Goal: Find contact information: Find contact information

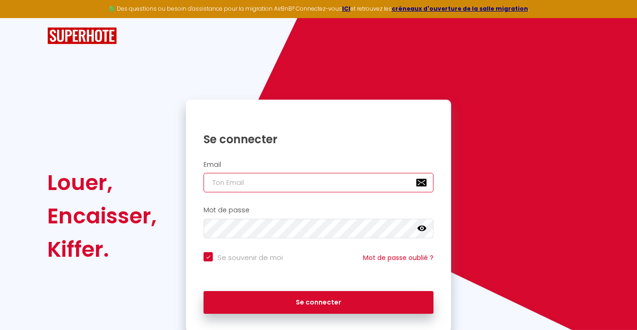
type input "[EMAIL_ADDRESS][DOMAIN_NAME]"
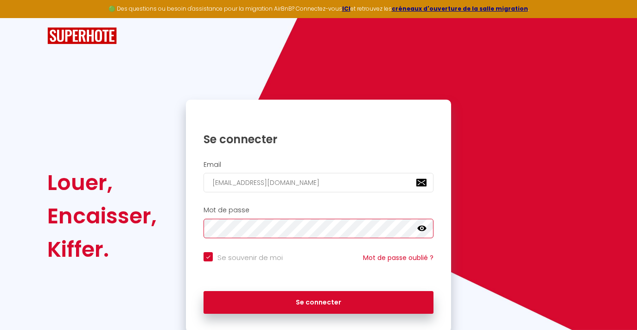
click at [318, 301] on button "Se connecter" at bounding box center [318, 302] width 230 height 23
checkbox input "true"
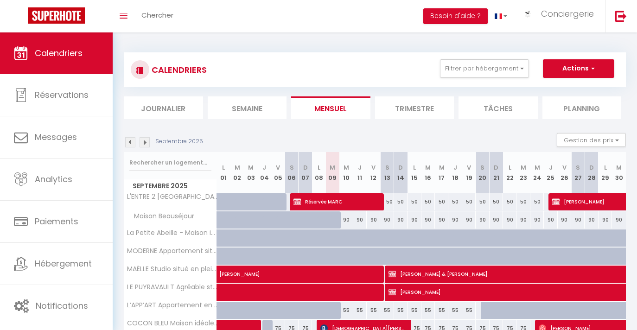
click at [259, 109] on li "Semaine" at bounding box center [247, 107] width 79 height 23
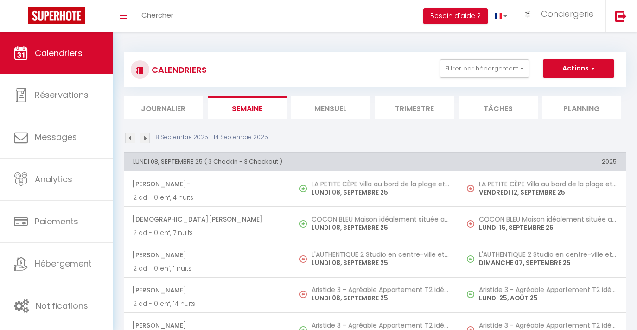
click at [576, 68] on button "Actions" at bounding box center [578, 68] width 71 height 19
click at [561, 85] on link "Nouvelle réservation" at bounding box center [568, 90] width 81 height 14
select select
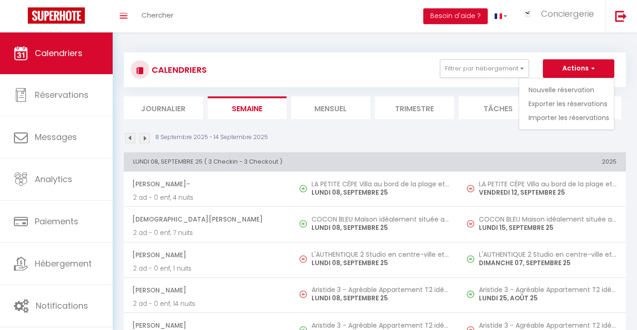
select select
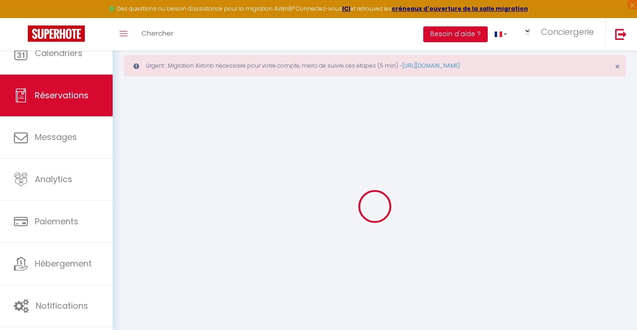
select select
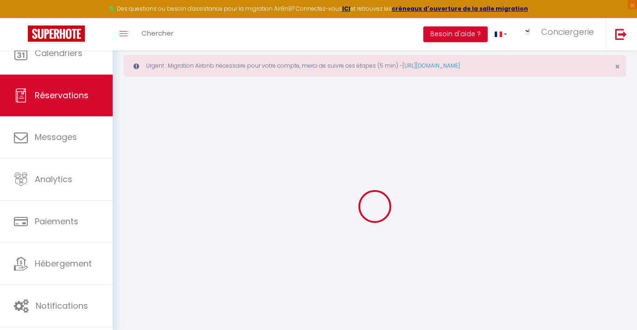
select select
checkbox input "false"
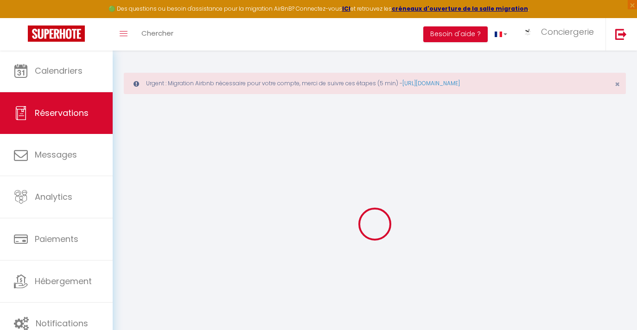
select select
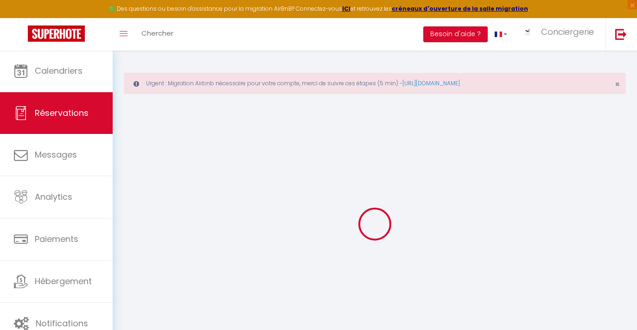
select select
checkbox input "false"
select select
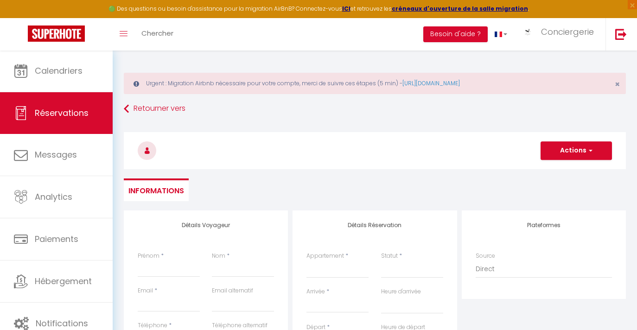
select select
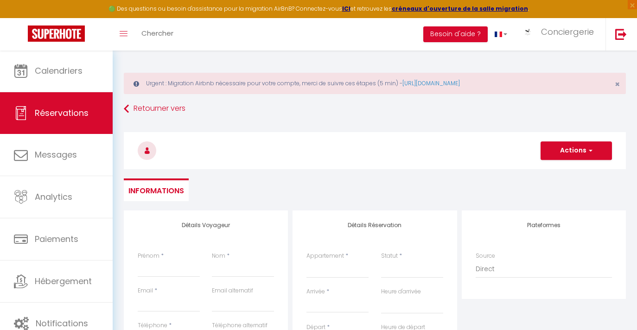
checkbox input "false"
select select
select select "48270"
select select
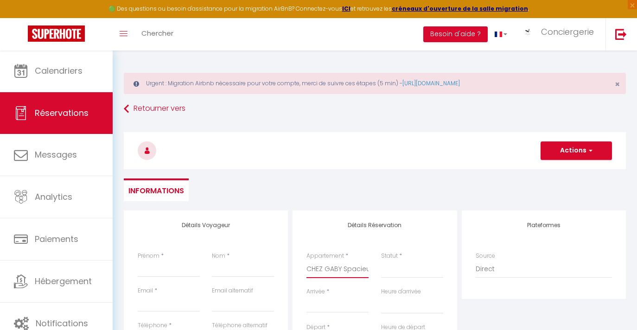
select select
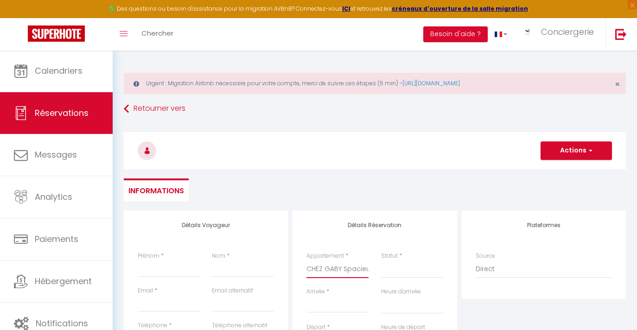
checkbox input "false"
select select
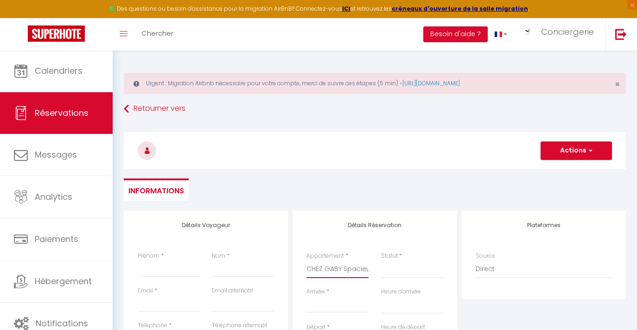
select select
checkbox input "false"
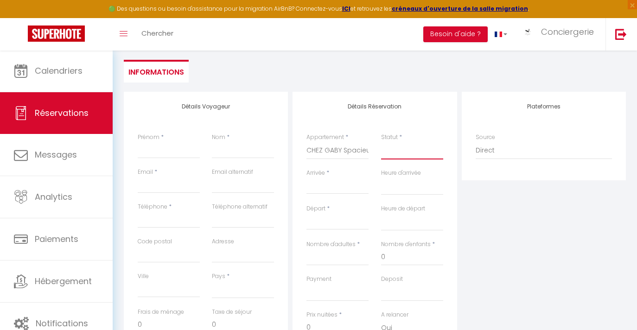
click at [404, 143] on select "Confirmé Non Confirmé [PERSON_NAME] par le voyageur No Show Request" at bounding box center [412, 151] width 62 height 18
select select "1"
select select
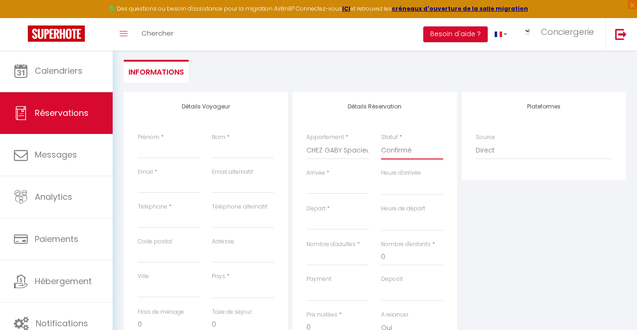
select select
checkbox input "false"
click at [331, 181] on input "Arrivée" at bounding box center [337, 187] width 62 height 12
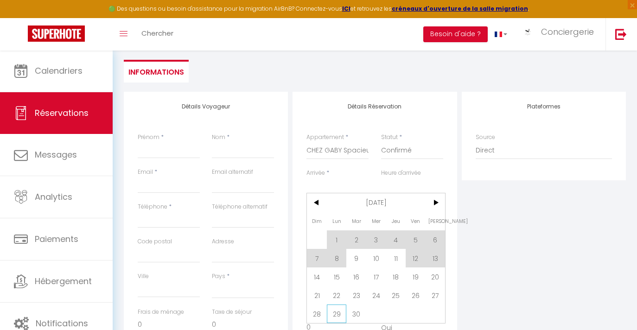
click at [343, 313] on span "29" at bounding box center [337, 313] width 20 height 19
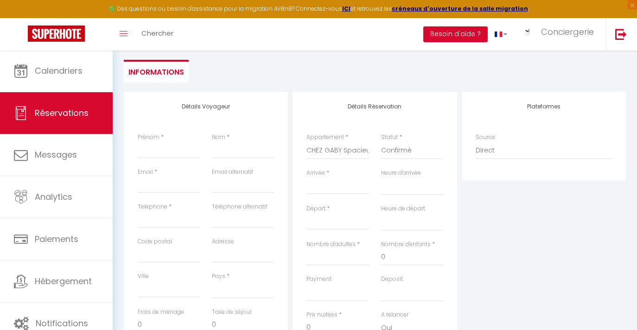
select select
type input "Lun 29 Septembre 2025"
select select
type input "[DATE]"
select select
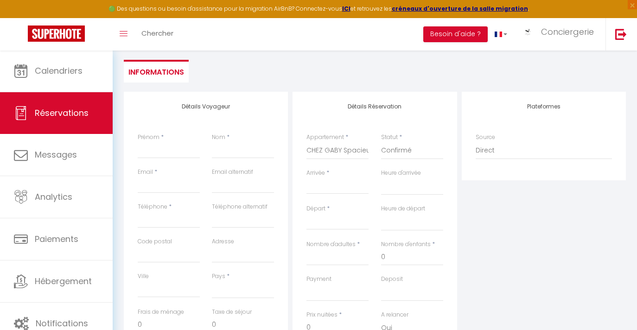
select select
checkbox input "false"
click at [336, 315] on label "Prix nuitées" at bounding box center [321, 314] width 31 height 9
click at [336, 319] on input "0" at bounding box center [337, 327] width 62 height 17
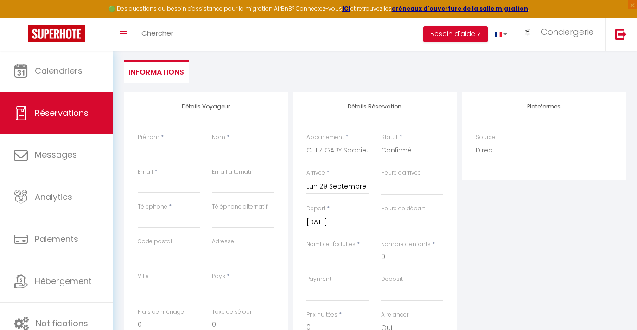
click at [338, 224] on input "[DATE]" at bounding box center [337, 222] width 62 height 12
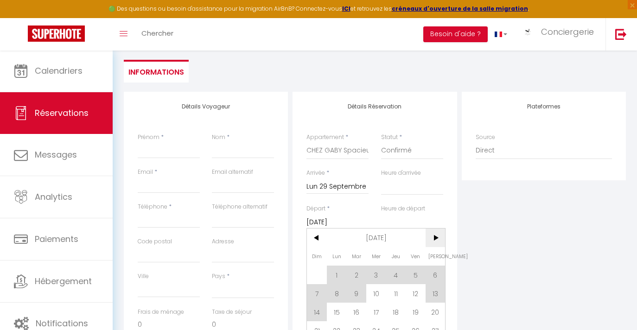
click at [442, 240] on span ">" at bounding box center [435, 237] width 20 height 19
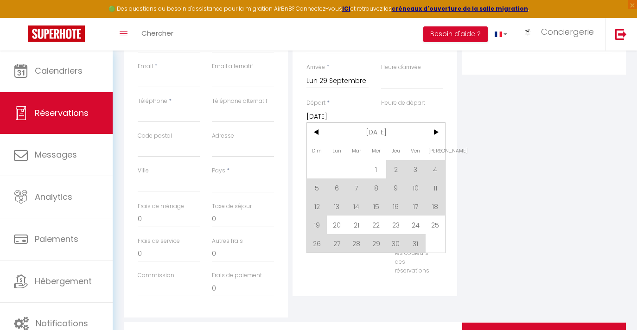
scroll to position [273, 0]
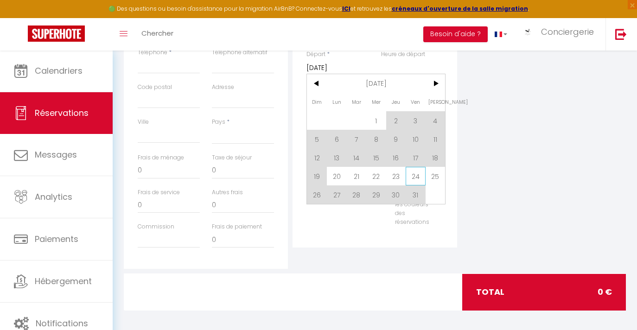
click at [411, 176] on span "24" at bounding box center [415, 176] width 20 height 19
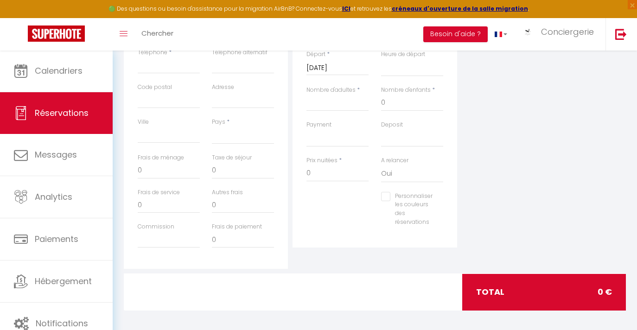
select select
type input "Ven 24 Octobre 2025"
select select
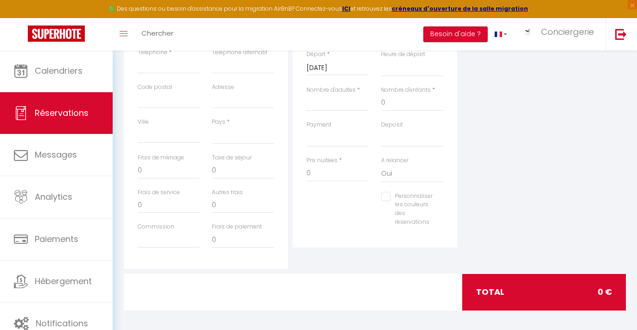
select select
checkbox input "false"
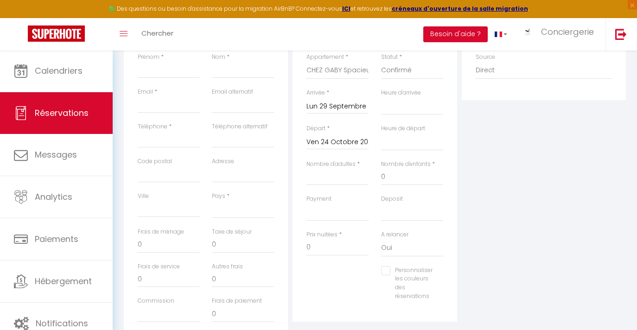
scroll to position [133, 0]
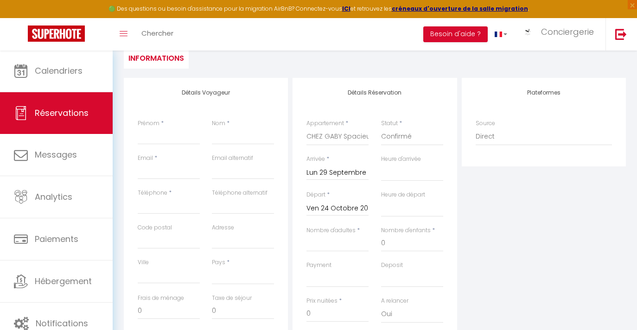
click at [338, 206] on input "Ven 24 Octobre 2025" at bounding box center [337, 208] width 62 height 12
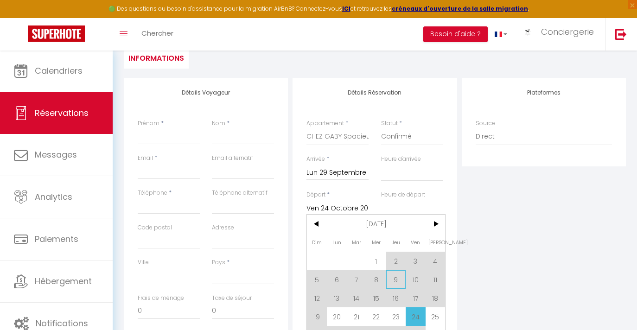
click at [401, 278] on span "9" at bounding box center [396, 279] width 20 height 19
select select
type input "Jeu 09 Octobre 2025"
select select
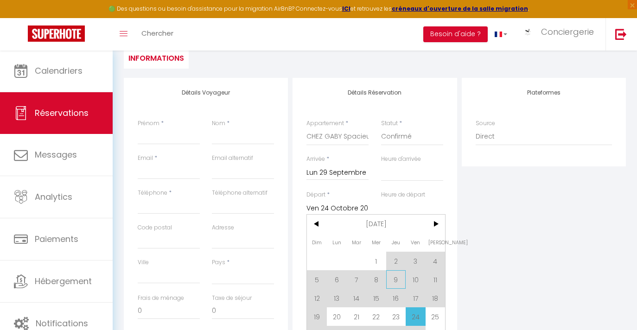
select select
checkbox input "false"
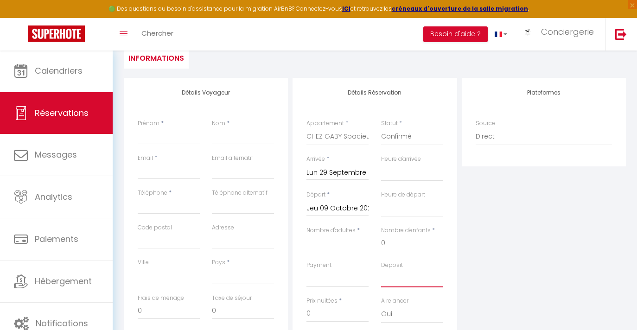
click at [401, 278] on select "OK KO" at bounding box center [412, 279] width 62 height 18
click at [354, 206] on input "Jeu 09 Octobre 2025" at bounding box center [337, 208] width 62 height 12
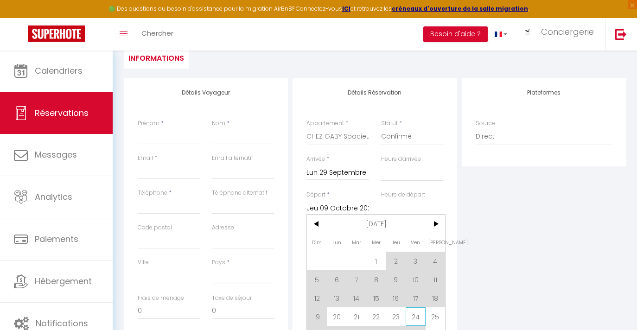
click at [414, 313] on span "24" at bounding box center [415, 316] width 20 height 19
select select
type input "Ven 24 Octobre 2025"
select select
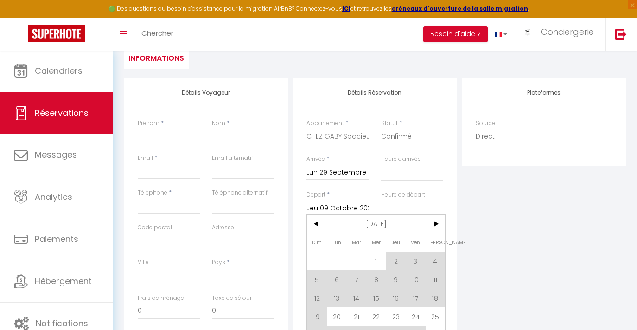
select select
checkbox input "false"
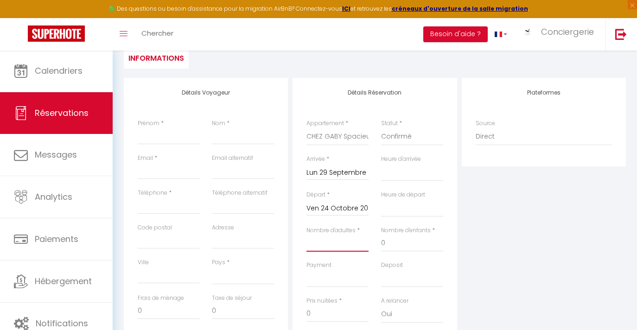
type input "1"
select select
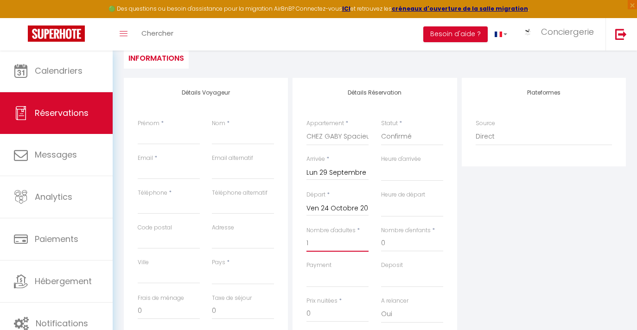
select select
checkbox input "false"
select select
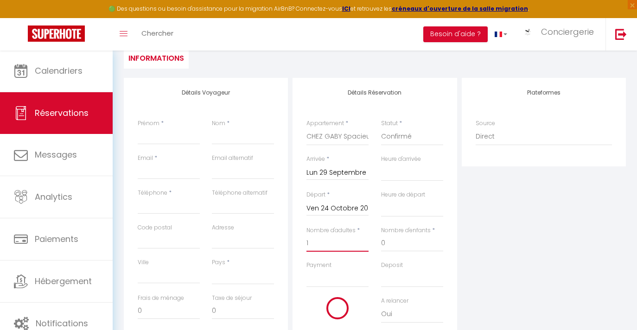
select select
checkbox input "false"
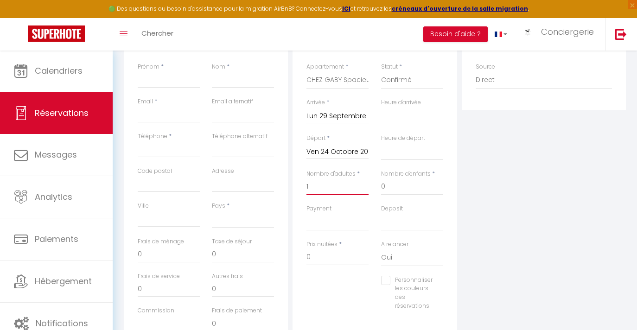
scroll to position [273, 0]
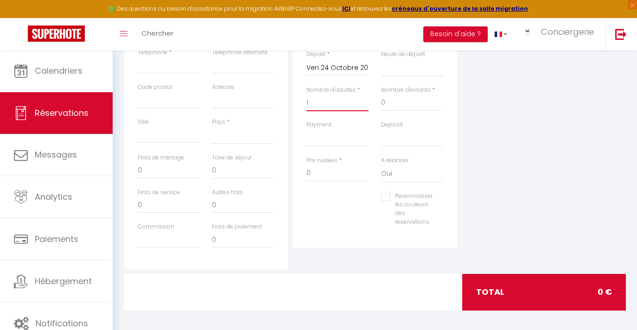
type input "1"
select select "FR"
select select
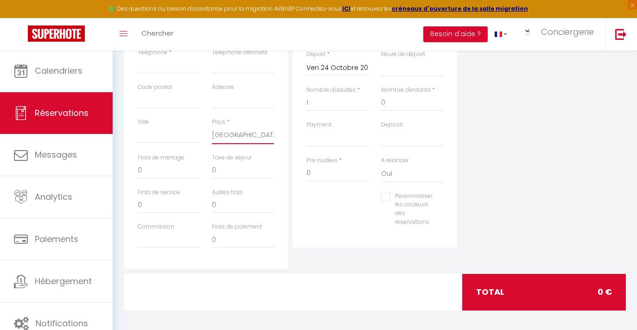
select select
checkbox input "false"
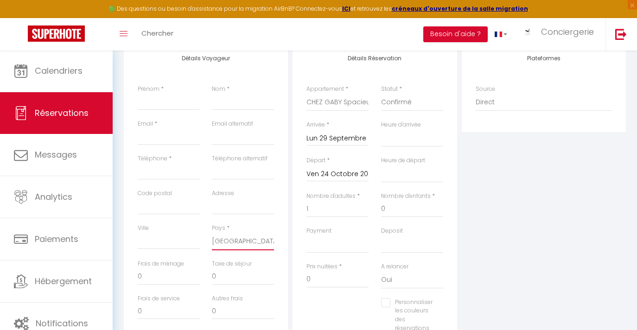
scroll to position [95, 0]
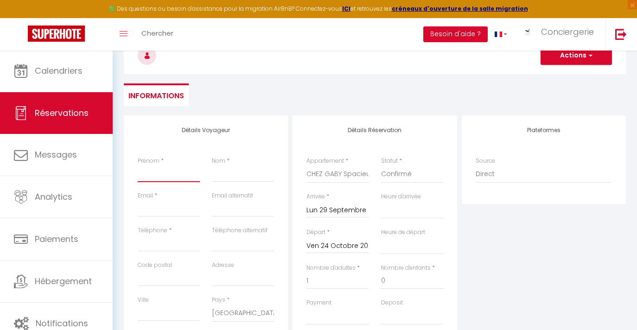
type input "O"
select select
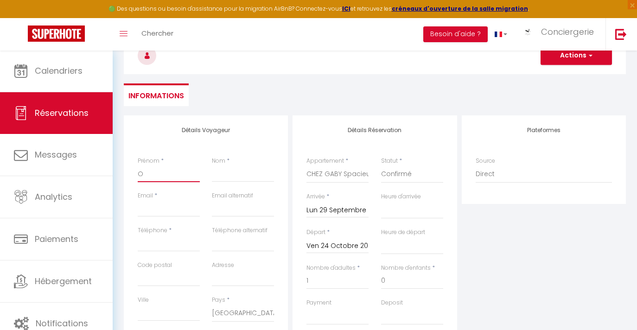
checkbox input "false"
type input "Oc"
select select
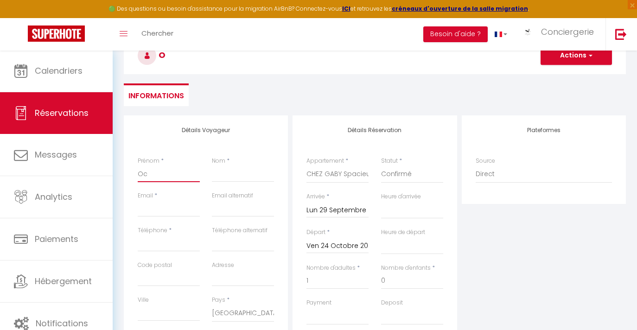
select select
checkbox input "false"
type input "Occ"
select select
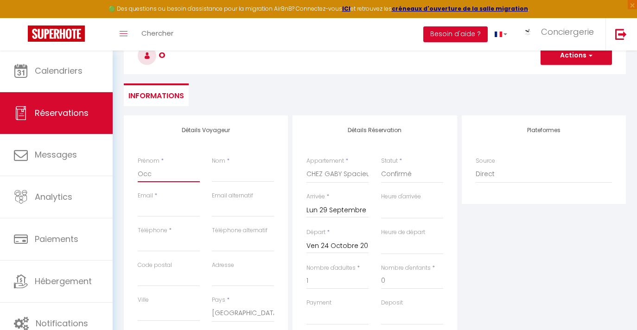
select select
checkbox input "false"
type input "Occc"
select select
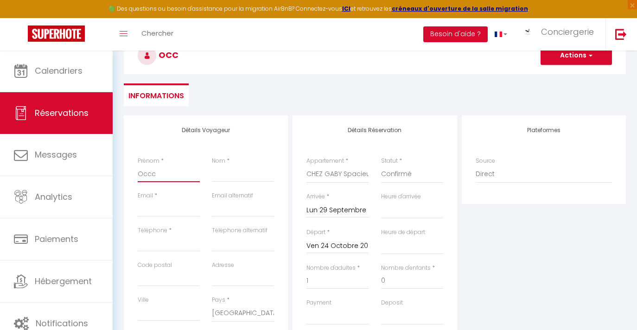
select select
checkbox input "false"
type input "Occcu"
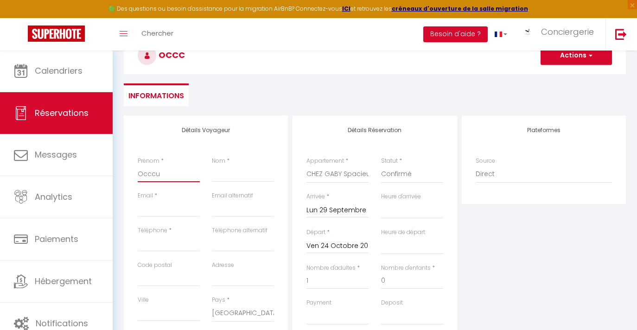
select select
checkbox input "false"
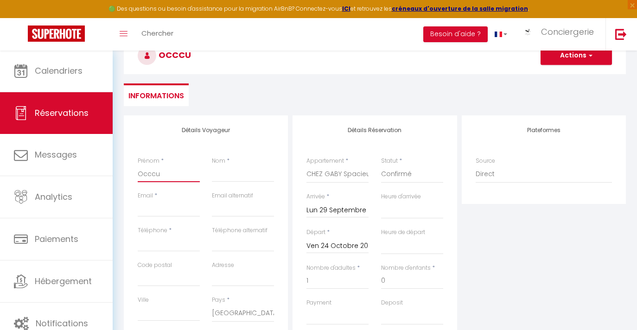
type input "Occcup"
select select
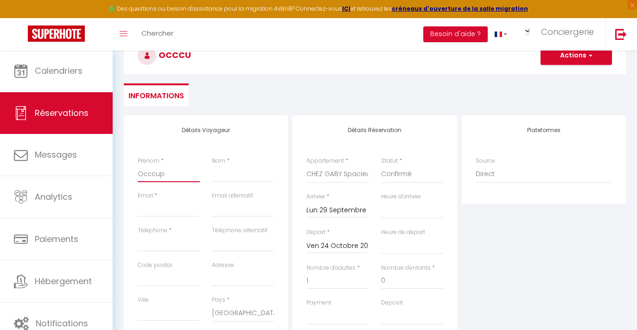
checkbox input "false"
type input "Occcupa"
select select
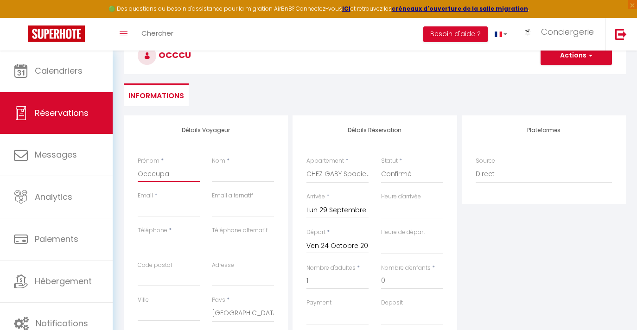
select select
checkbox input "false"
type input "Occcupat"
select select
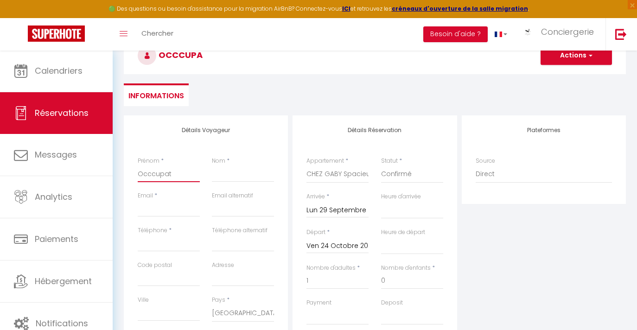
select select
checkbox input "false"
type input "Occcupati"
select select
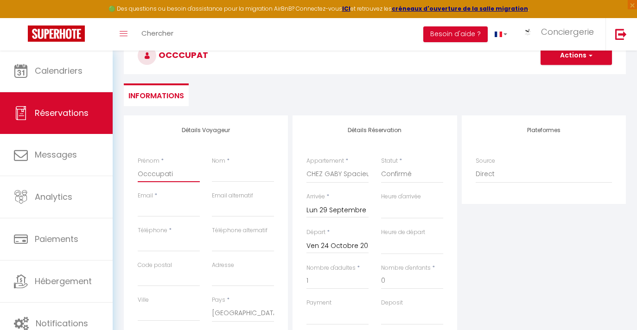
select select
checkbox input "false"
type input "Occcupatio"
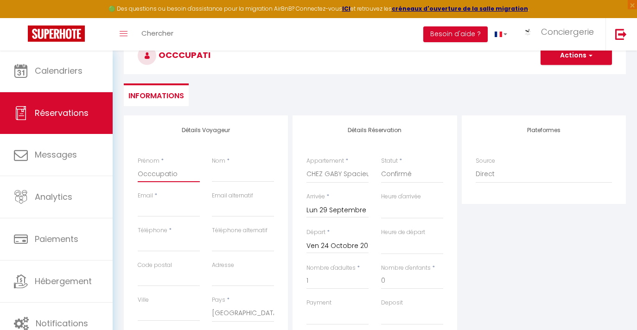
select select
checkbox input "false"
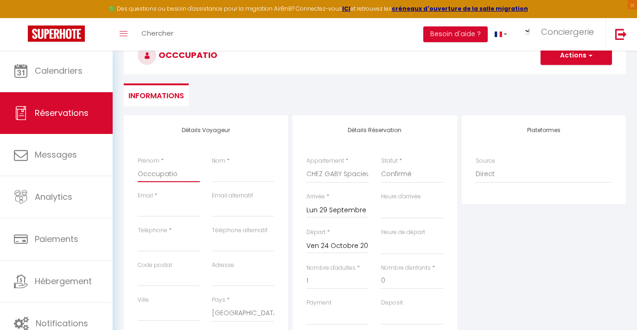
type input "Occcupation"
select select
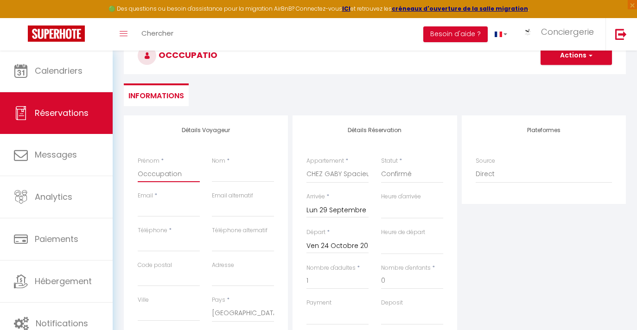
checkbox input "false"
type input "Occcupation"
type input "P"
select select
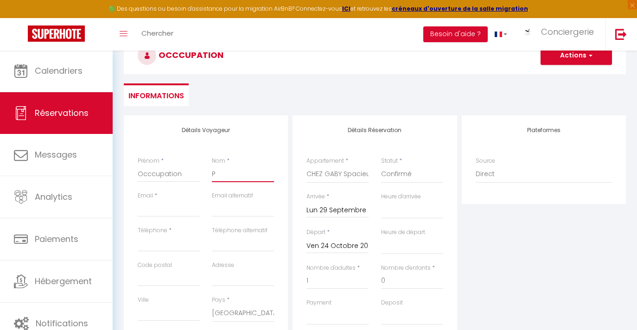
select select
checkbox input "false"
type input "Pr"
select select
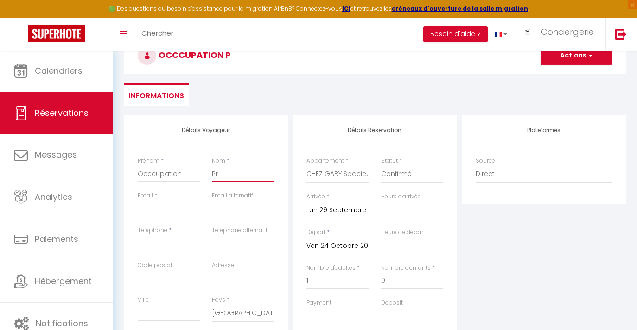
select select
checkbox input "false"
type input "Pro"
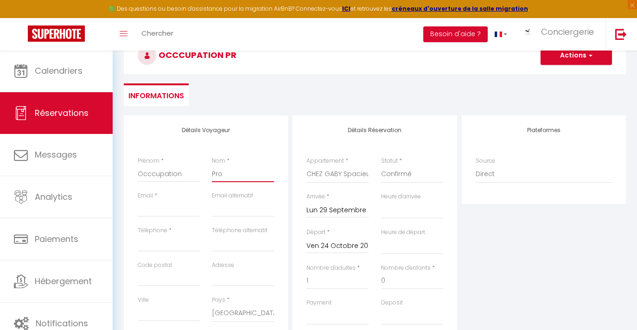
select select
checkbox input "false"
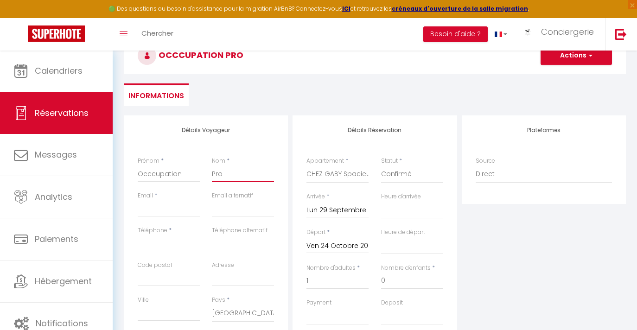
type input "Prop"
select select
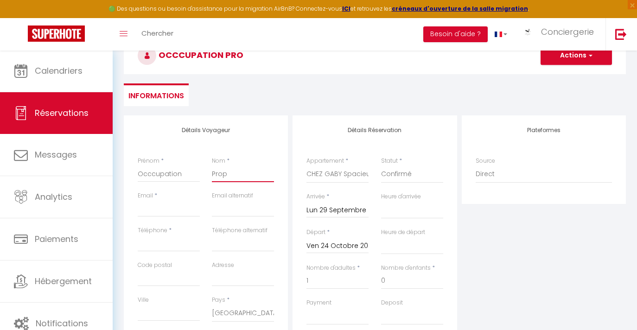
checkbox input "false"
type input "Propr"
select select
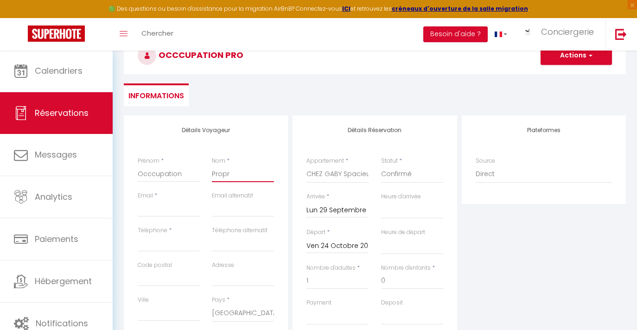
select select
checkbox input "false"
type input "Propri"
select select
click at [169, 207] on input "Email client" at bounding box center [169, 208] width 62 height 17
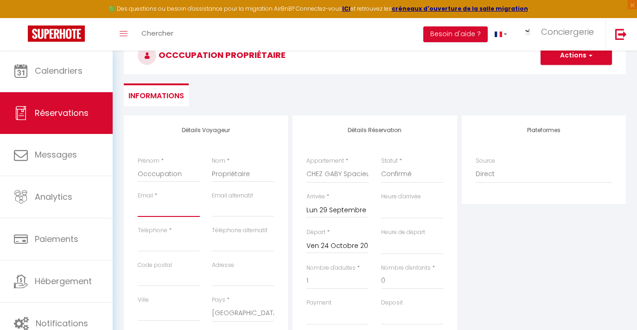
click at [158, 209] on input "Email client" at bounding box center [169, 208] width 62 height 17
click at [182, 202] on input "Email client" at bounding box center [169, 208] width 62 height 17
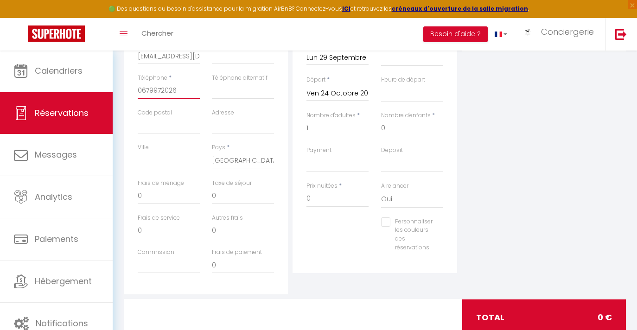
scroll to position [0, 0]
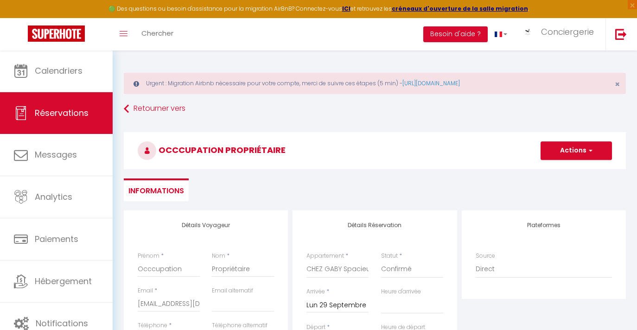
click at [577, 149] on button "Actions" at bounding box center [575, 150] width 71 height 19
click at [558, 171] on link "Enregistrer" at bounding box center [566, 171] width 73 height 12
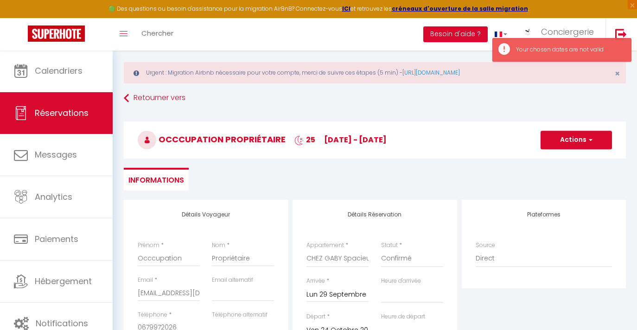
scroll to position [69, 0]
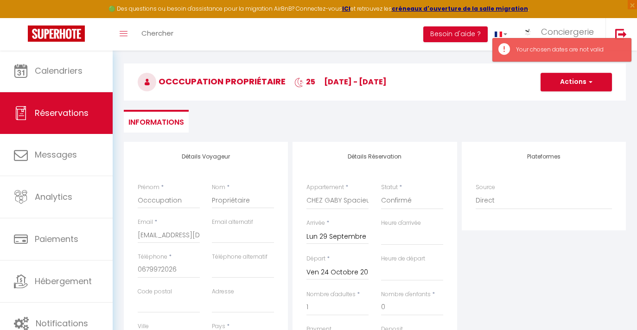
click at [328, 266] on input "Ven 24 Octobre 2025" at bounding box center [337, 272] width 62 height 12
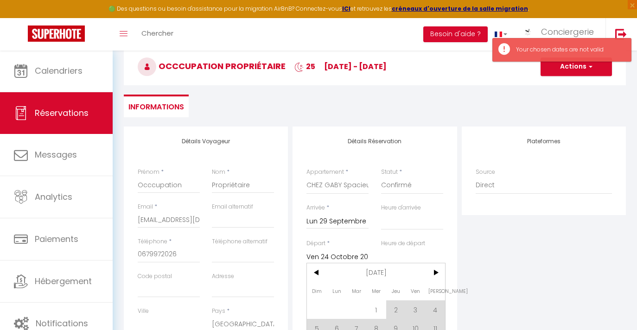
scroll to position [192, 0]
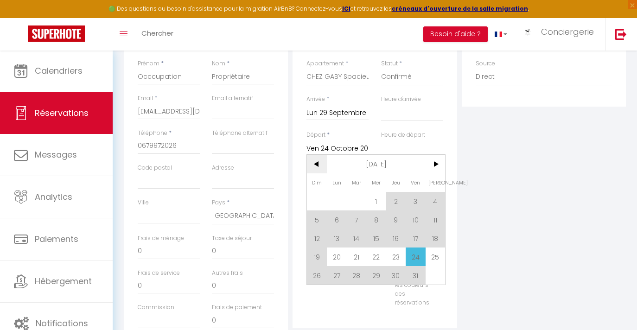
click at [318, 162] on span "<" at bounding box center [317, 164] width 20 height 19
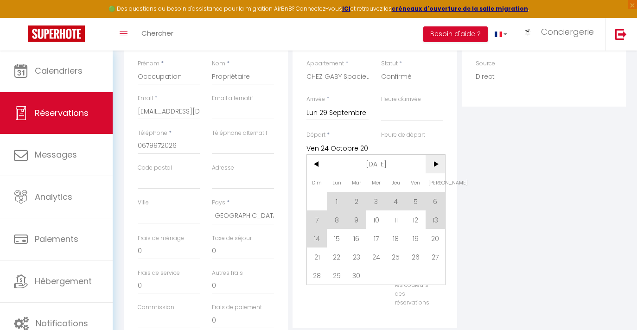
click at [433, 159] on span ">" at bounding box center [435, 164] width 20 height 19
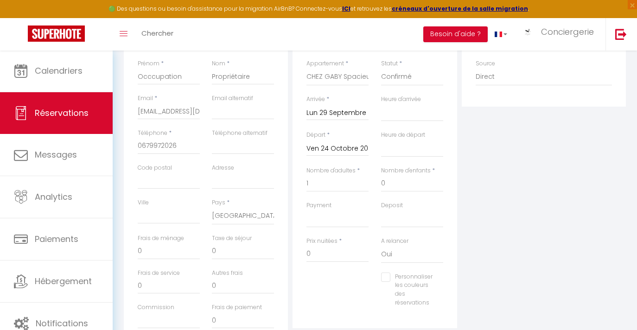
click at [331, 146] on input "Ven 24 Octobre 2025" at bounding box center [337, 149] width 62 height 12
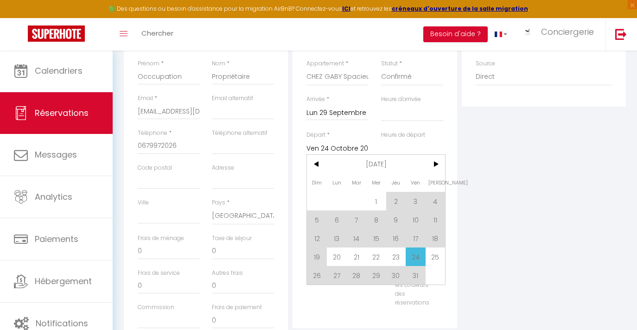
click at [478, 152] on div "Plateformes Source Direct [DOMAIN_NAME] [DOMAIN_NAME] Chalet montagne Expedia G…" at bounding box center [543, 183] width 169 height 331
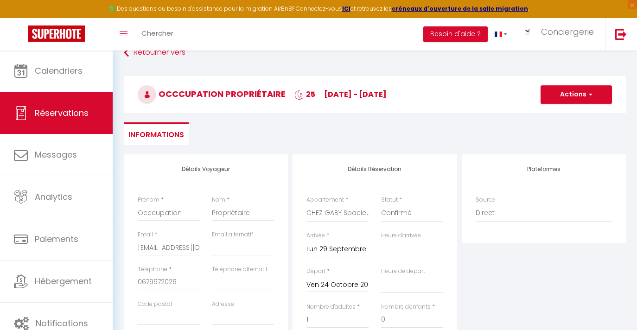
scroll to position [0, 0]
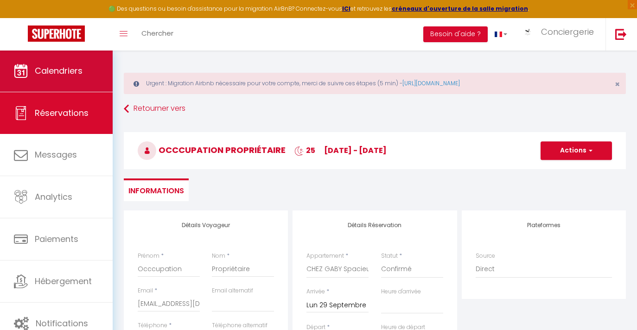
click at [89, 77] on link "Calendriers" at bounding box center [56, 71] width 113 height 42
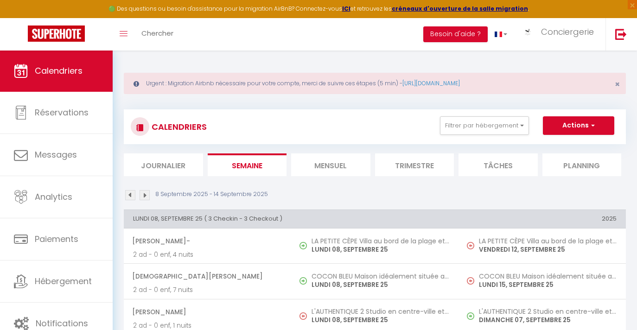
click at [309, 167] on li "Mensuel" at bounding box center [330, 164] width 79 height 23
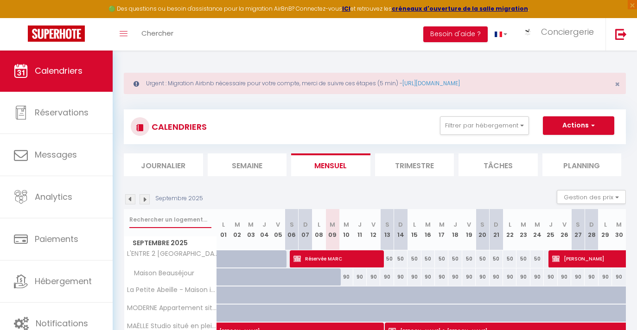
click at [169, 220] on input "text" at bounding box center [170, 219] width 82 height 17
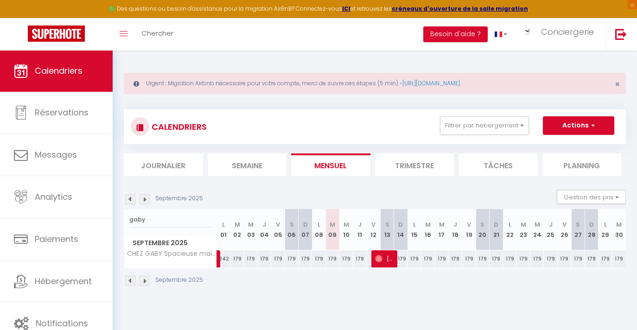
click at [146, 199] on img at bounding box center [144, 199] width 10 height 10
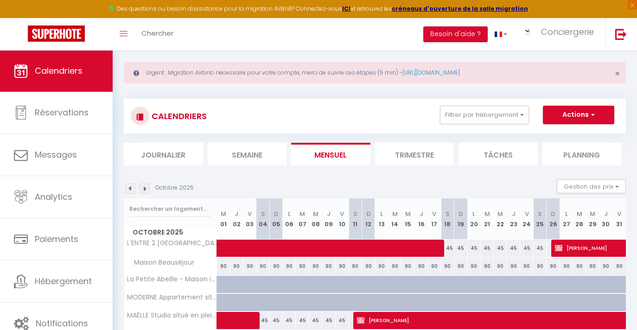
scroll to position [74, 0]
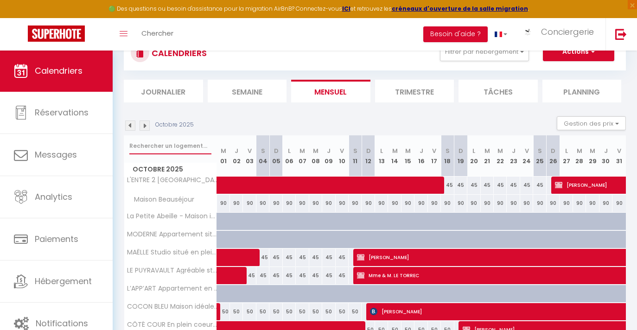
click at [180, 147] on input "text" at bounding box center [170, 146] width 82 height 17
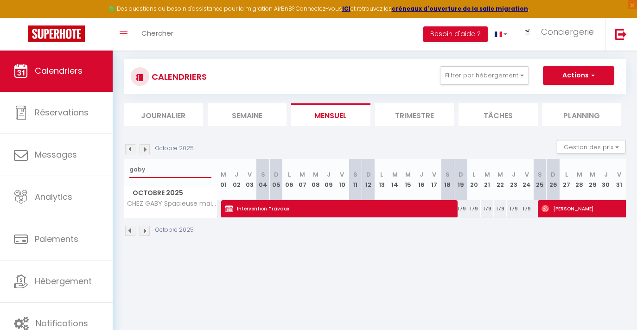
scroll to position [50, 0]
click at [293, 206] on span "Intervention Travaux" at bounding box center [337, 209] width 225 height 18
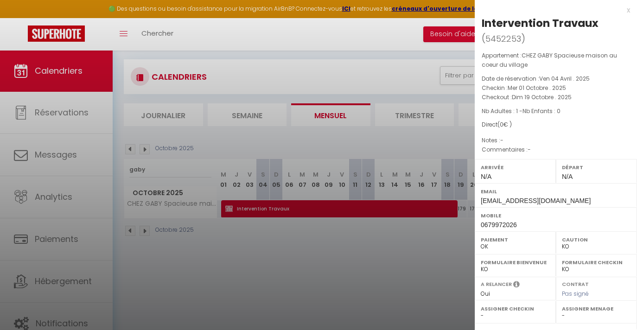
click at [401, 248] on div at bounding box center [318, 165] width 637 height 330
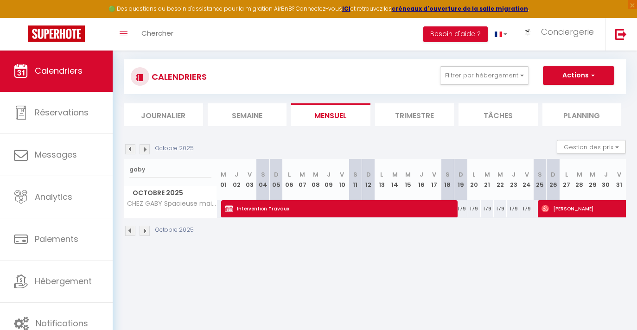
click at [405, 210] on span "Intervention Travaux" at bounding box center [337, 209] width 225 height 18
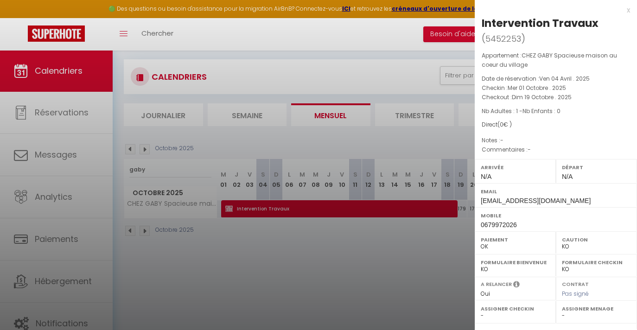
click at [392, 221] on div at bounding box center [318, 165] width 637 height 330
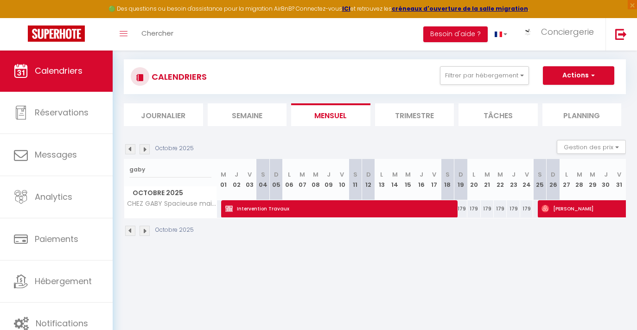
click at [391, 210] on span "Intervention Travaux" at bounding box center [337, 209] width 225 height 18
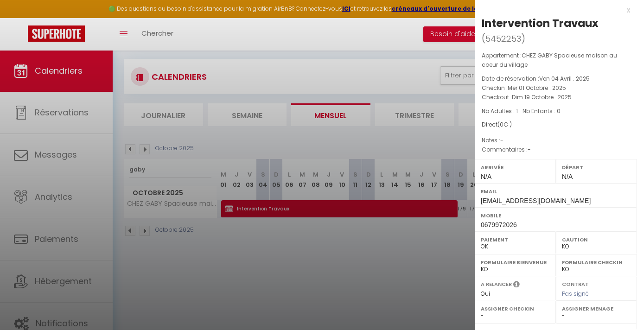
scroll to position [123, 0]
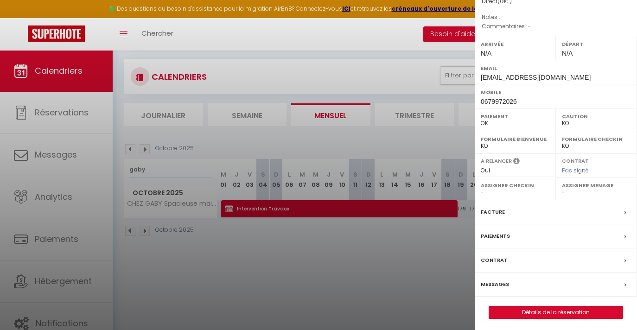
click at [560, 309] on link "Détails de la réservation" at bounding box center [555, 312] width 133 height 12
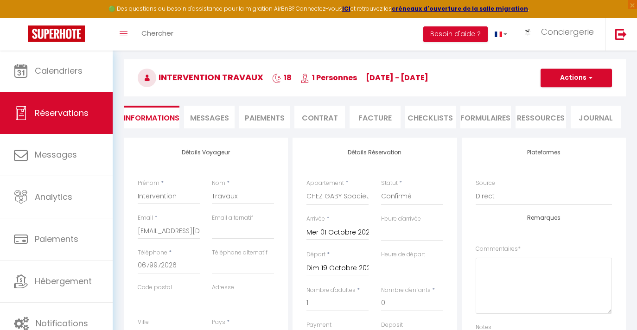
scroll to position [139, 0]
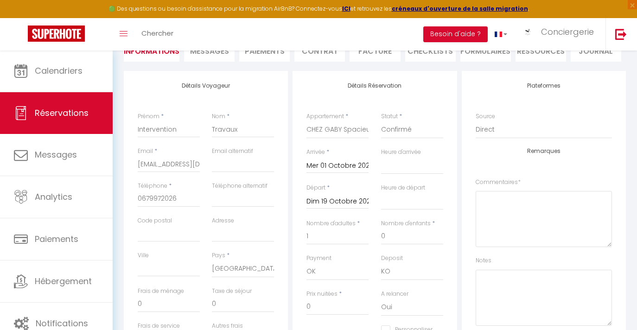
click at [339, 162] on input "Mer 01 Octobre 2025" at bounding box center [337, 166] width 62 height 12
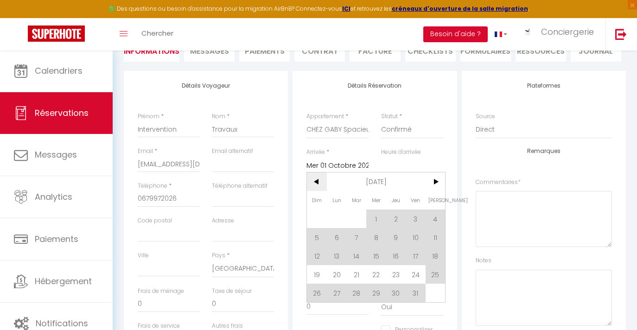
click at [318, 182] on span "<" at bounding box center [317, 181] width 20 height 19
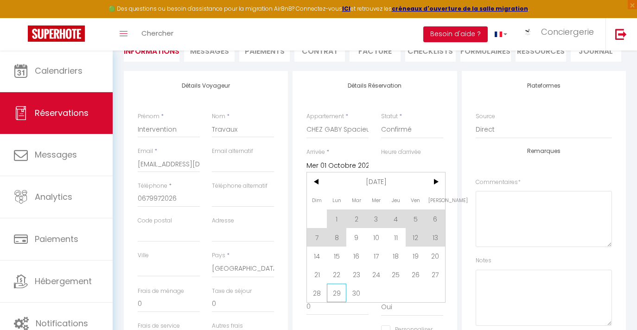
click at [341, 291] on span "29" at bounding box center [337, 293] width 20 height 19
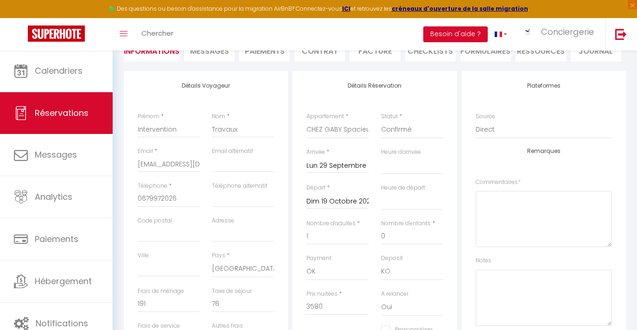
click at [330, 197] on input "Dim 19 Octobre 2025" at bounding box center [337, 202] width 62 height 12
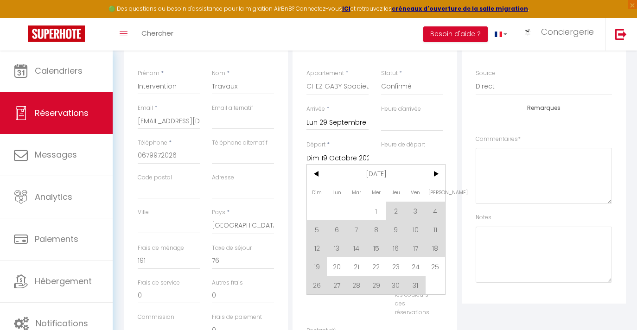
scroll to position [184, 0]
click at [413, 262] on span "24" at bounding box center [415, 264] width 20 height 19
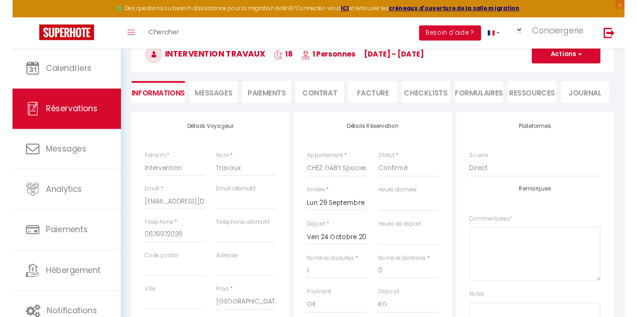
scroll to position [0, 0]
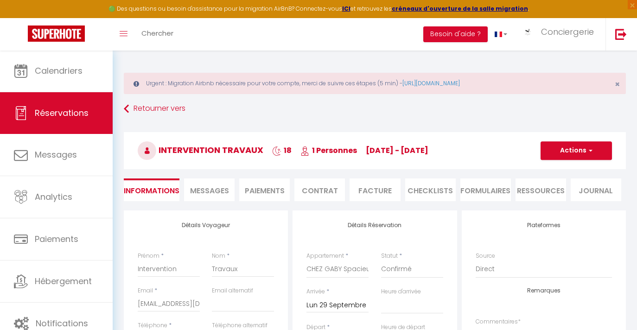
click at [583, 148] on button "Actions" at bounding box center [575, 150] width 71 height 19
click at [548, 170] on link "Enregistrer" at bounding box center [566, 171] width 73 height 12
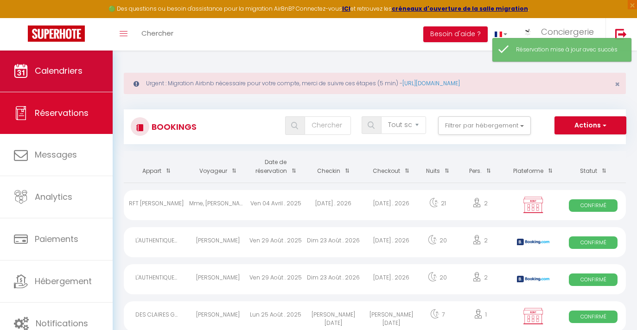
click at [52, 70] on span "Calendriers" at bounding box center [59, 71] width 48 height 12
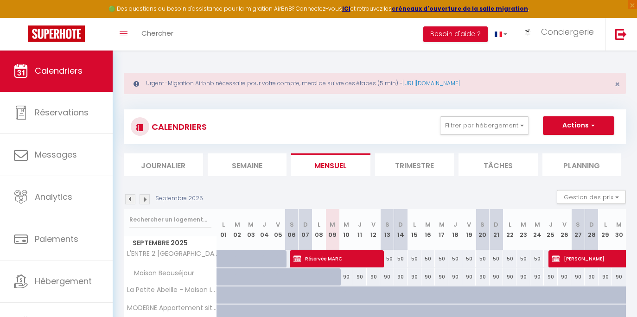
click at [248, 159] on li "Semaine" at bounding box center [247, 164] width 79 height 23
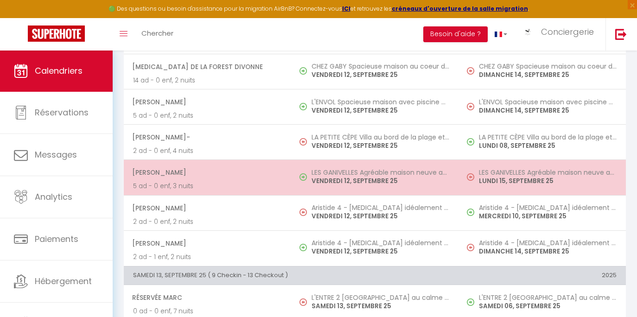
scroll to position [787, 0]
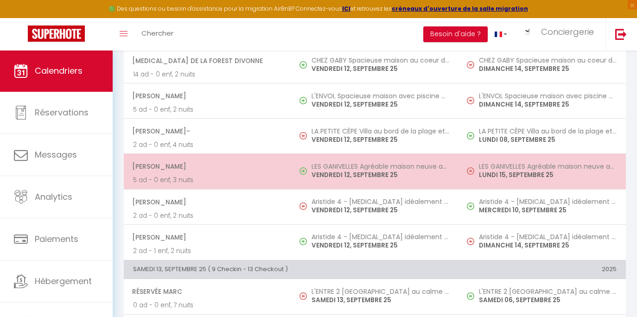
click at [307, 176] on span at bounding box center [305, 172] width 12 height 18
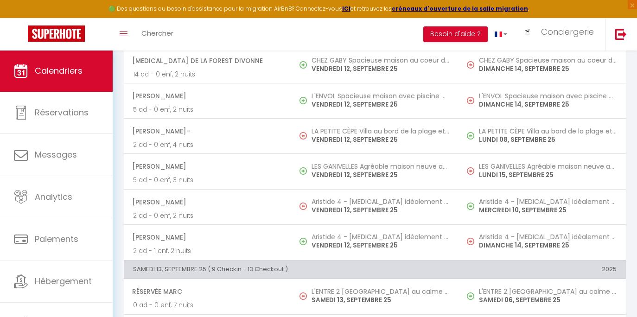
drag, startPoint x: 231, startPoint y: 315, endPoint x: 306, endPoint y: 176, distance: 158.0
click at [0, 0] on div at bounding box center [0, 0] width 0 height 0
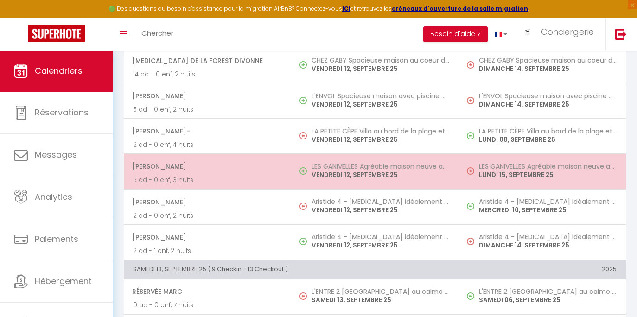
click at [342, 168] on h5 "LES GANIVELLES Agréable maison neuve avec extérieur" at bounding box center [380, 166] width 138 height 7
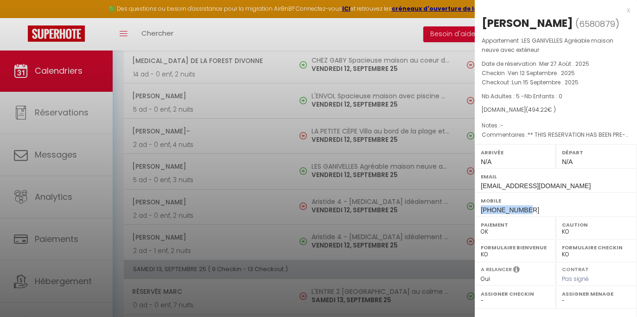
drag, startPoint x: 529, startPoint y: 208, endPoint x: 476, endPoint y: 209, distance: 52.8
click at [476, 209] on div "Mobile [PHONE_NUMBER]" at bounding box center [556, 204] width 162 height 24
copy span "[PHONE_NUMBER]"
click at [309, 115] on div at bounding box center [318, 158] width 637 height 317
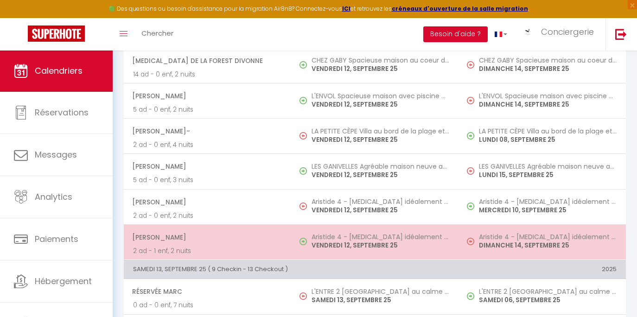
click at [312, 237] on td "Aristide 4 - [MEDICAL_DATA] idéalement située [DATE]" at bounding box center [374, 241] width 167 height 35
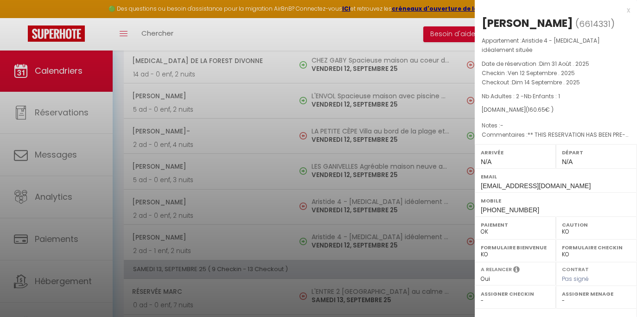
drag, startPoint x: 529, startPoint y: 194, endPoint x: 518, endPoint y: 199, distance: 12.2
click at [518, 199] on div "Mobile [PHONE_NUMBER]" at bounding box center [556, 204] width 162 height 24
click at [543, 196] on div "Mobile [PHONE_NUMBER]" at bounding box center [556, 204] width 162 height 24
drag, startPoint x: 513, startPoint y: 201, endPoint x: 480, endPoint y: 201, distance: 32.9
click at [480, 201] on div "Mobile [PHONE_NUMBER]" at bounding box center [556, 204] width 162 height 24
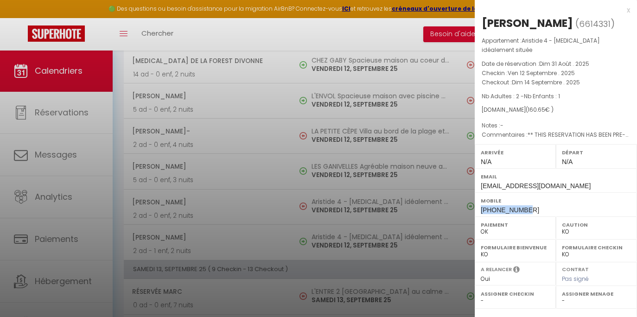
copy span "[PHONE_NUMBER]"
click at [249, 179] on div at bounding box center [318, 158] width 637 height 317
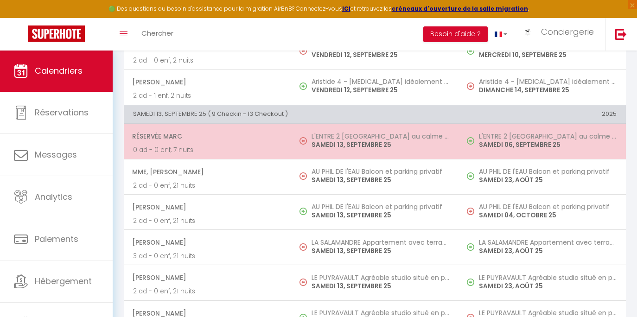
scroll to position [944, 0]
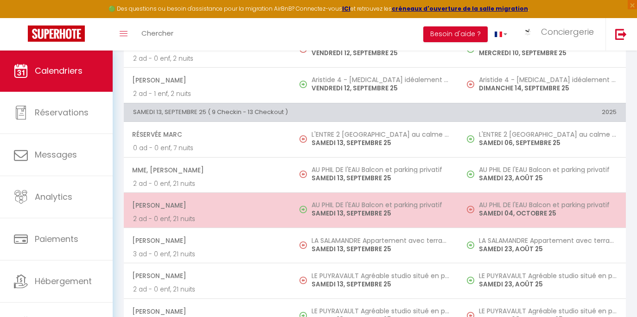
click at [357, 209] on h5 "AU PHIL DE l'EAU Balcon et parking privatif" at bounding box center [380, 204] width 138 height 7
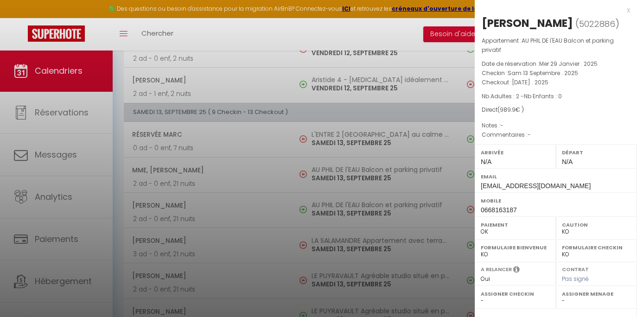
click at [382, 221] on div at bounding box center [318, 158] width 637 height 317
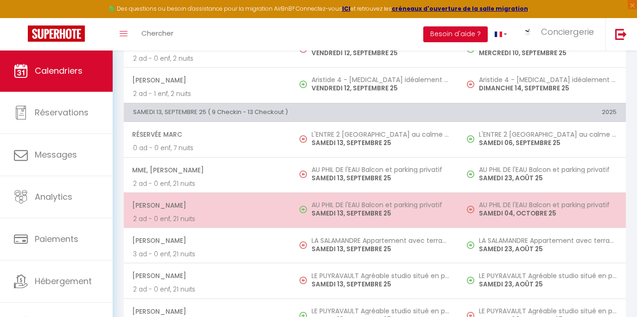
click at [383, 218] on p "SAMEDI 13, SEPTEMBRE 25" at bounding box center [380, 214] width 138 height 10
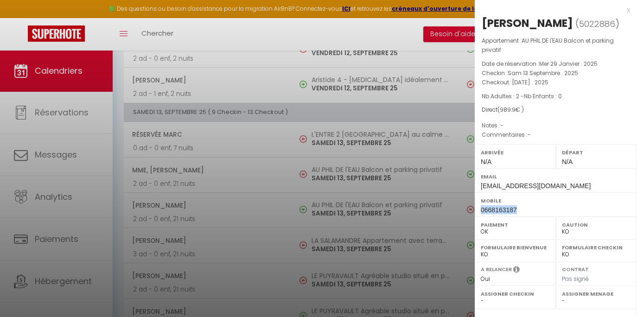
drag, startPoint x: 517, startPoint y: 221, endPoint x: 477, endPoint y: 226, distance: 40.1
click at [477, 216] on div "Mobile 0668163187" at bounding box center [556, 204] width 162 height 24
copy span "0668163187"
click at [165, 35] on div at bounding box center [318, 158] width 637 height 317
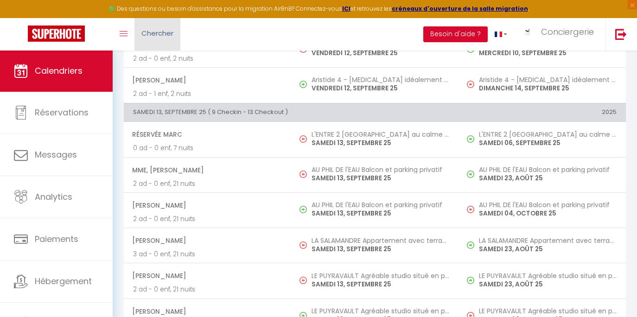
click at [167, 32] on span "Chercher" at bounding box center [157, 33] width 32 height 10
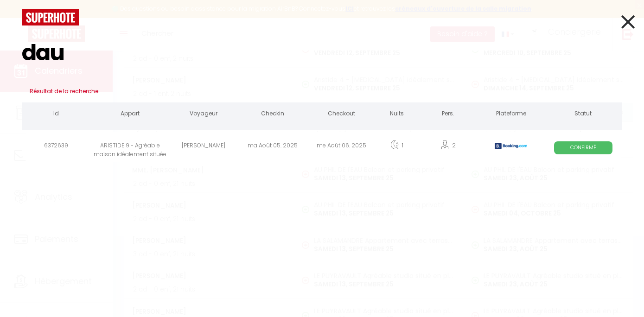
click at [631, 26] on icon at bounding box center [627, 21] width 13 height 23
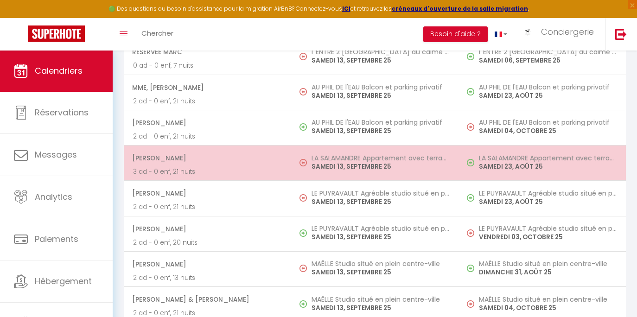
scroll to position [1043, 0]
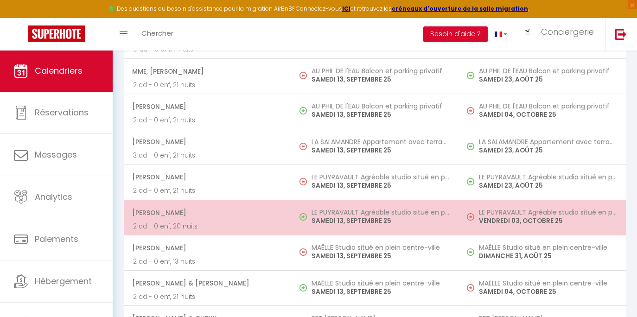
click at [317, 216] on h5 "LE PUYRAVAULT Agréable studio situé en plein coeur de ville" at bounding box center [380, 212] width 138 height 7
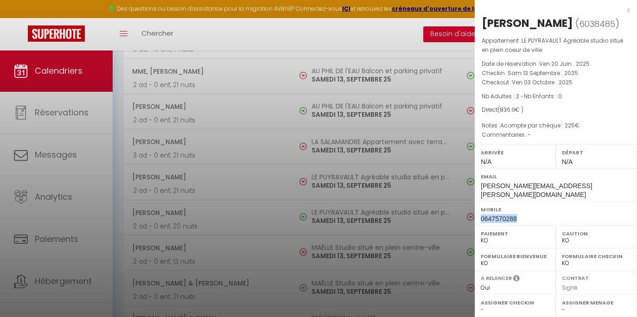
drag, startPoint x: 515, startPoint y: 221, endPoint x: 481, endPoint y: 224, distance: 34.4
click at [481, 222] on span "0647570288" at bounding box center [499, 218] width 36 height 7
copy span "0647570288"
click at [283, 271] on div at bounding box center [318, 158] width 637 height 317
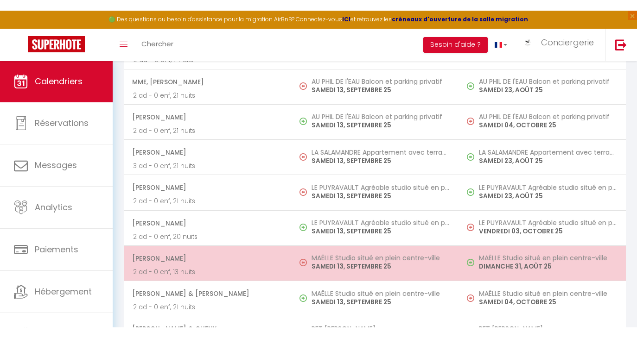
scroll to position [1044, 0]
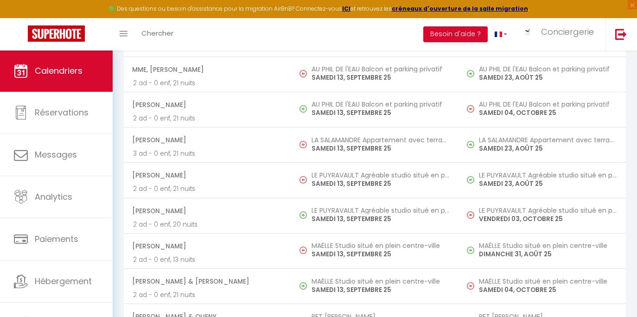
click at [232, 220] on span "[PERSON_NAME]" at bounding box center [207, 211] width 150 height 18
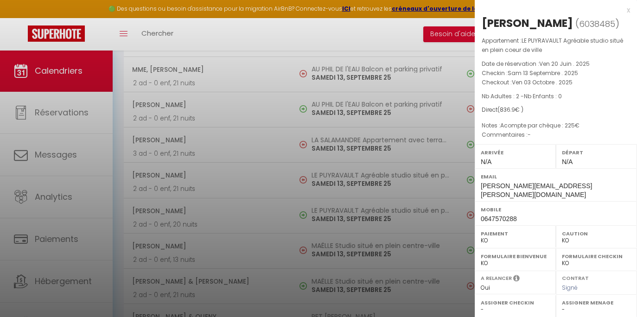
click at [334, 165] on div at bounding box center [318, 158] width 637 height 317
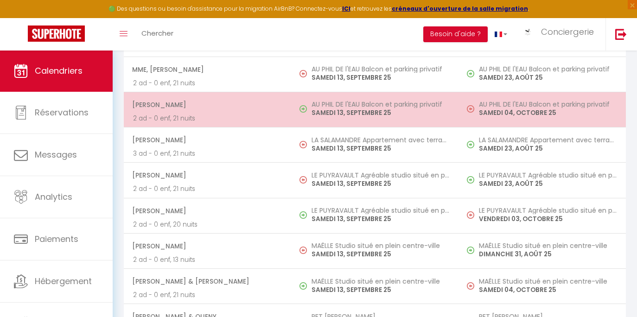
click at [284, 121] on td "[PERSON_NAME] 2 ad - 0 enf, 21 nuits" at bounding box center [207, 109] width 167 height 35
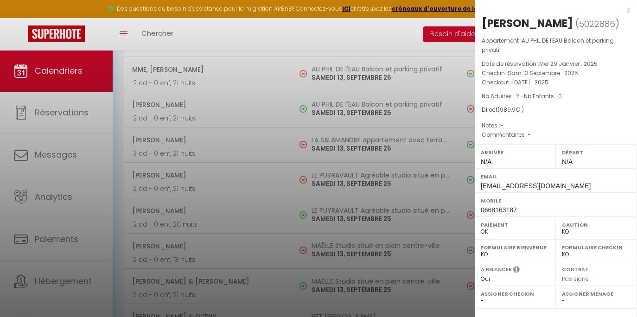
click at [301, 129] on div at bounding box center [318, 158] width 637 height 317
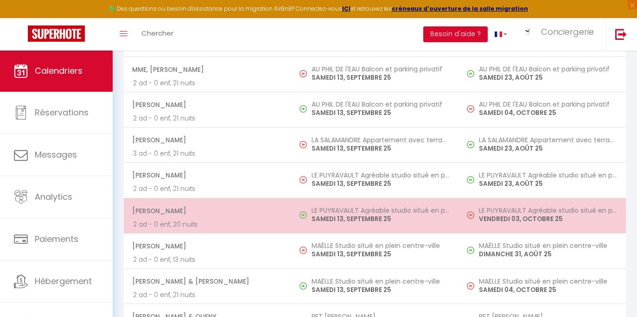
click at [270, 212] on span "[PERSON_NAME]" at bounding box center [207, 211] width 150 height 18
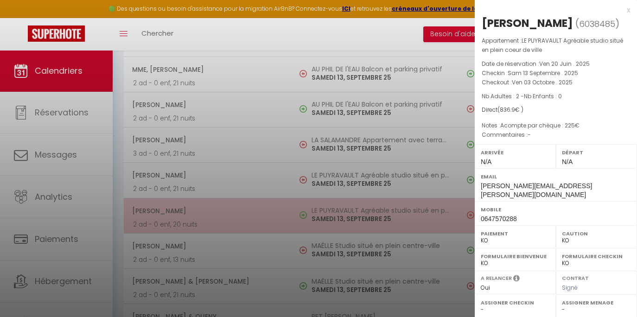
click at [270, 212] on div at bounding box center [318, 158] width 637 height 317
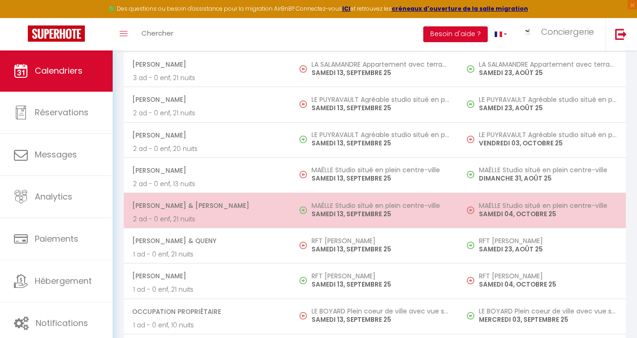
scroll to position [1124, 0]
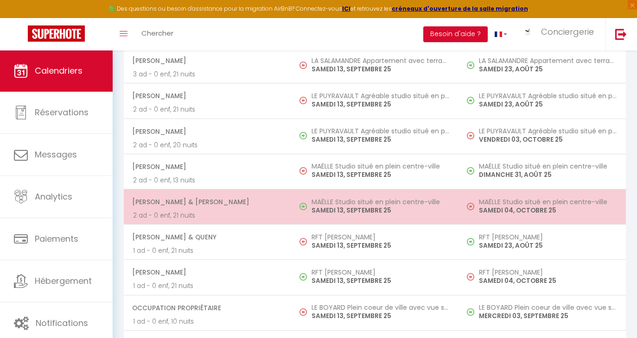
click at [290, 212] on td "[PERSON_NAME] & [PERSON_NAME] 2 ad - 0 enf, 21 nuits" at bounding box center [207, 206] width 167 height 35
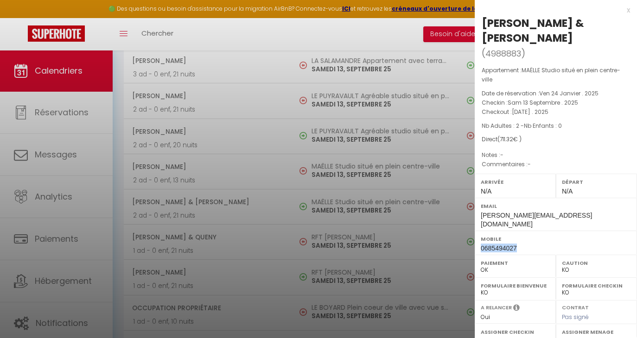
drag, startPoint x: 519, startPoint y: 221, endPoint x: 479, endPoint y: 222, distance: 40.3
click at [479, 231] on div "Mobile 0685494027" at bounding box center [556, 243] width 162 height 24
copy span "0685494027"
click at [297, 132] on div at bounding box center [318, 169] width 637 height 338
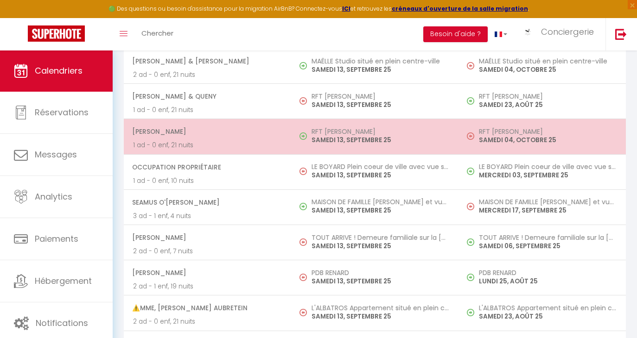
scroll to position [1269, 0]
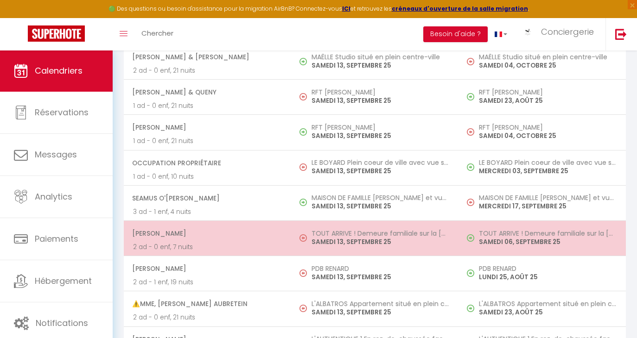
click at [252, 252] on p "2 ad - 0 enf, 7 nuits" at bounding box center [207, 247] width 149 height 10
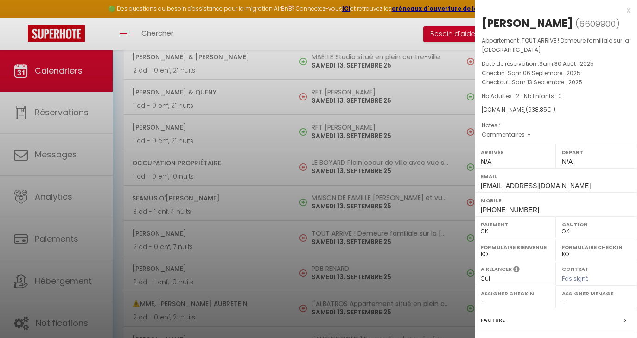
click at [252, 253] on div at bounding box center [318, 169] width 637 height 338
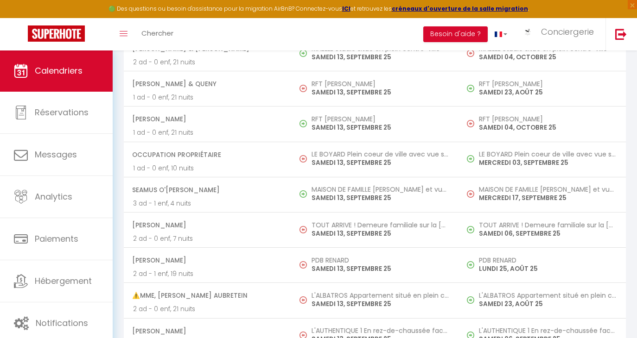
scroll to position [1289, 0]
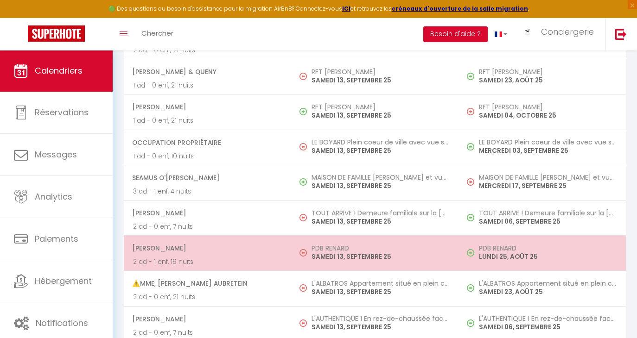
click at [278, 267] on p "2 ad - 1 enf, 19 nuits" at bounding box center [207, 262] width 149 height 10
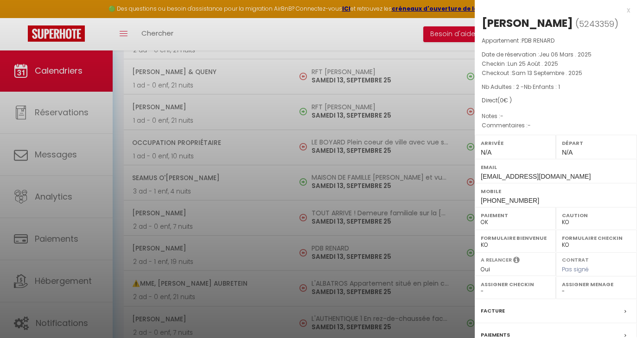
click at [278, 272] on div at bounding box center [318, 169] width 637 height 338
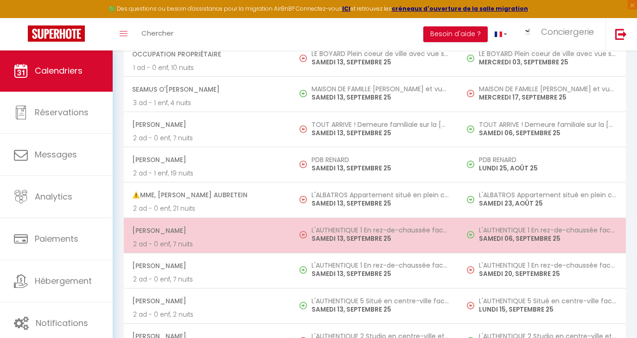
scroll to position [1388, 0]
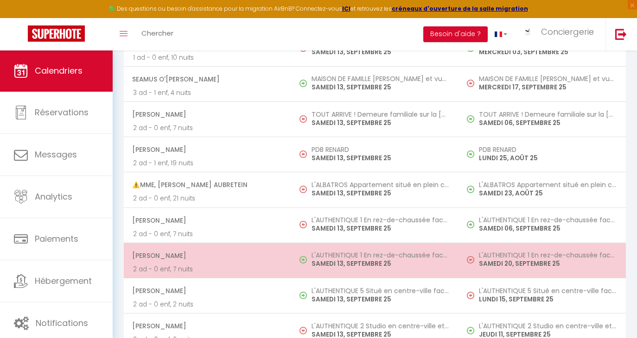
click at [300, 261] on td "L'AUTHENTIQUE 1 En rez-de-chaussée face aux Thermes [DATE]" at bounding box center [374, 260] width 167 height 35
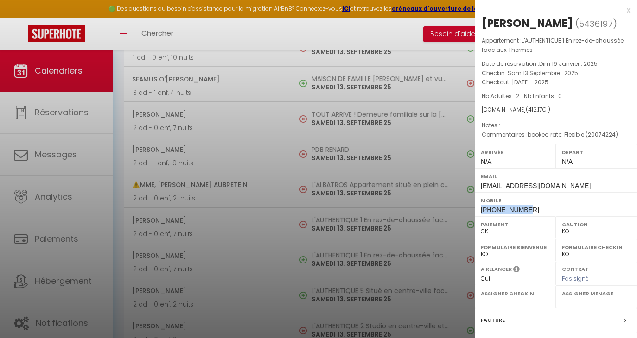
drag, startPoint x: 524, startPoint y: 209, endPoint x: 480, endPoint y: 209, distance: 44.0
click at [480, 209] on div "Mobile [PHONE_NUMBER]" at bounding box center [556, 204] width 162 height 24
copy span "[PHONE_NUMBER]"
click at [309, 99] on div at bounding box center [318, 169] width 637 height 338
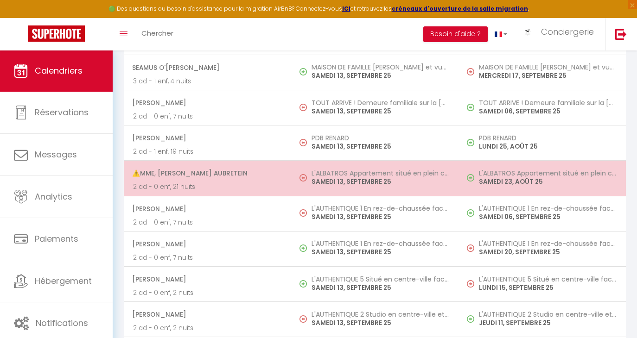
scroll to position [1440, 0]
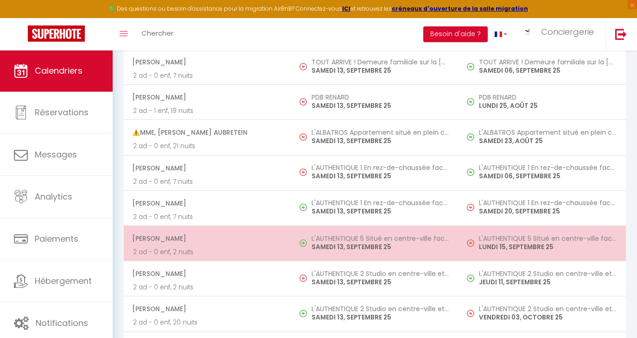
click at [304, 247] on img at bounding box center [302, 243] width 7 height 7
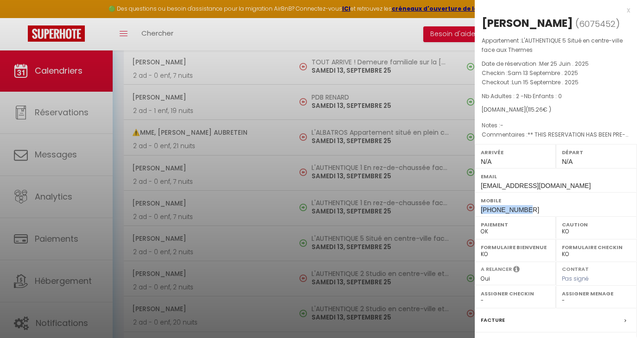
drag, startPoint x: 525, startPoint y: 208, endPoint x: 476, endPoint y: 210, distance: 49.2
click at [476, 210] on div "Mobile [PHONE_NUMBER]" at bounding box center [556, 204] width 162 height 24
copy span "[PHONE_NUMBER]"
click at [278, 130] on div at bounding box center [318, 169] width 637 height 338
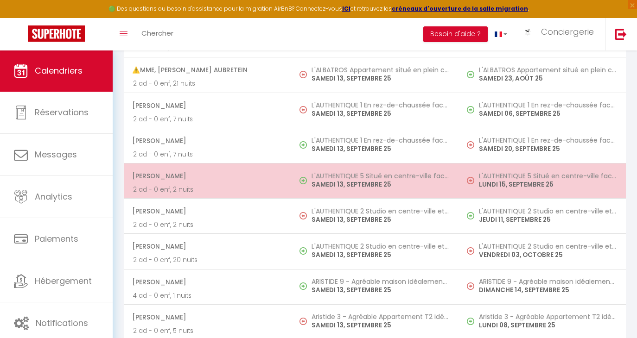
scroll to position [1505, 0]
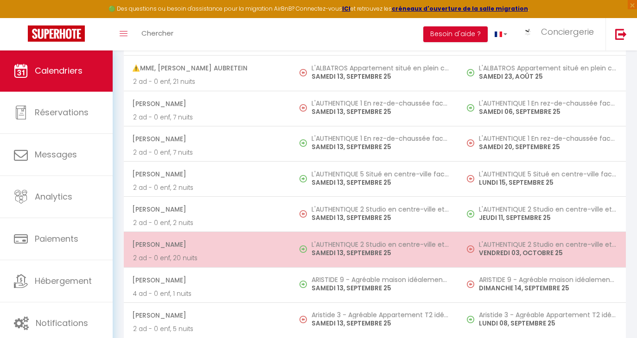
click at [284, 263] on td "[PERSON_NAME] 2 ad - 0 enf, 20 nuits" at bounding box center [207, 249] width 167 height 35
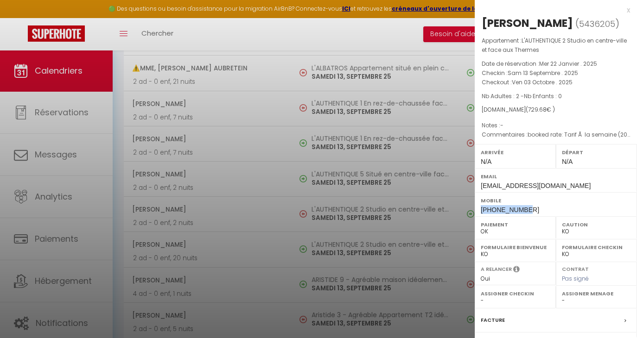
drag, startPoint x: 523, startPoint y: 209, endPoint x: 478, endPoint y: 208, distance: 45.0
click at [478, 208] on div "Mobile [PHONE_NUMBER]" at bounding box center [556, 204] width 162 height 24
copy span "[PHONE_NUMBER]"
click at [246, 116] on div at bounding box center [318, 169] width 637 height 338
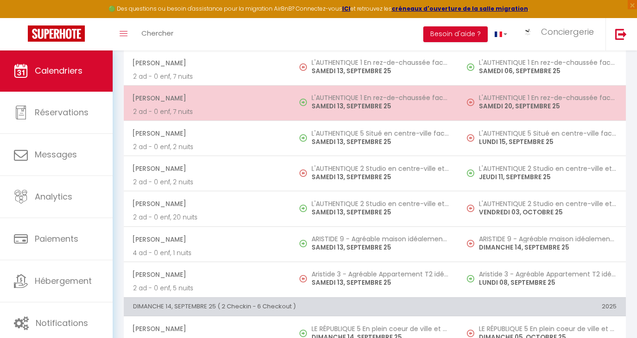
scroll to position [1565, 0]
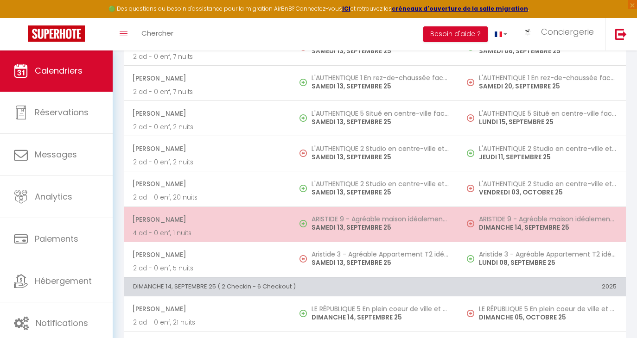
click at [332, 223] on h5 "ARISTIDE 9 - Agréable maison idéalement située" at bounding box center [380, 218] width 138 height 7
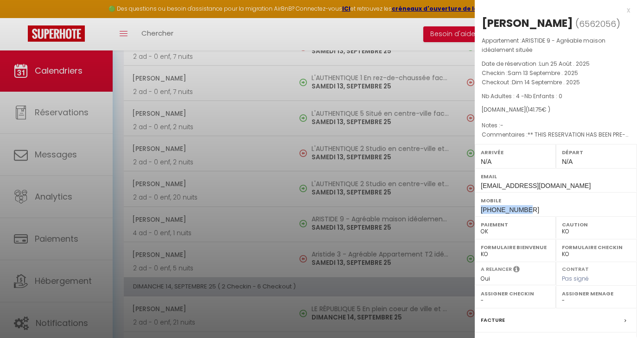
drag, startPoint x: 516, startPoint y: 208, endPoint x: 481, endPoint y: 209, distance: 35.7
click at [481, 209] on div "Mobile [PHONE_NUMBER]" at bounding box center [556, 204] width 162 height 24
copy span "[PHONE_NUMBER]"
click at [265, 119] on div at bounding box center [318, 169] width 637 height 338
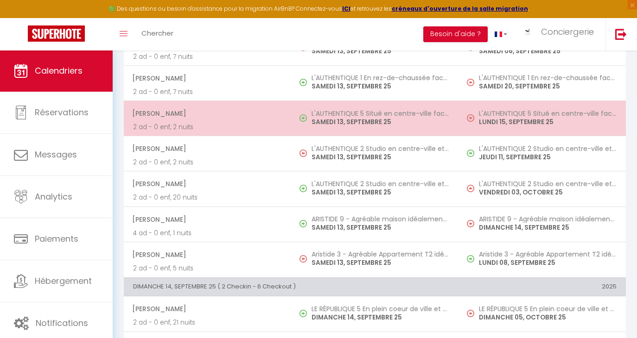
scroll to position [1563, 0]
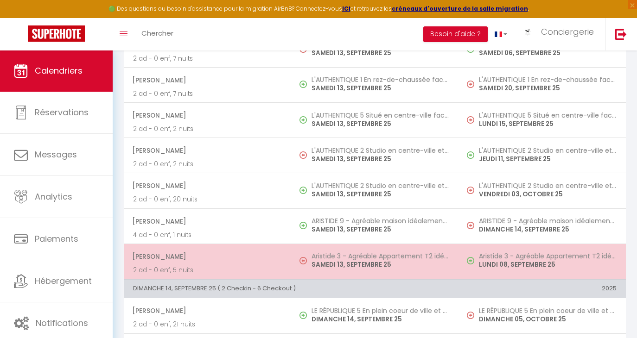
click at [263, 275] on p "2 ad - 0 enf, 5 nuits" at bounding box center [207, 271] width 149 height 10
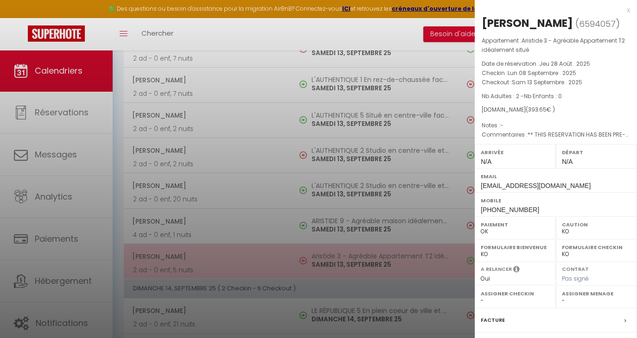
click at [263, 281] on div at bounding box center [318, 169] width 637 height 338
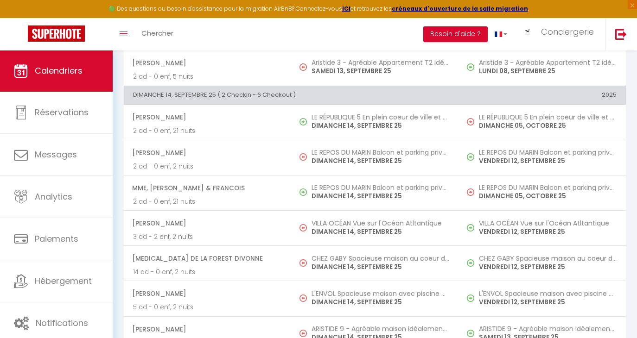
scroll to position [1834, 0]
